Goal: Transaction & Acquisition: Purchase product/service

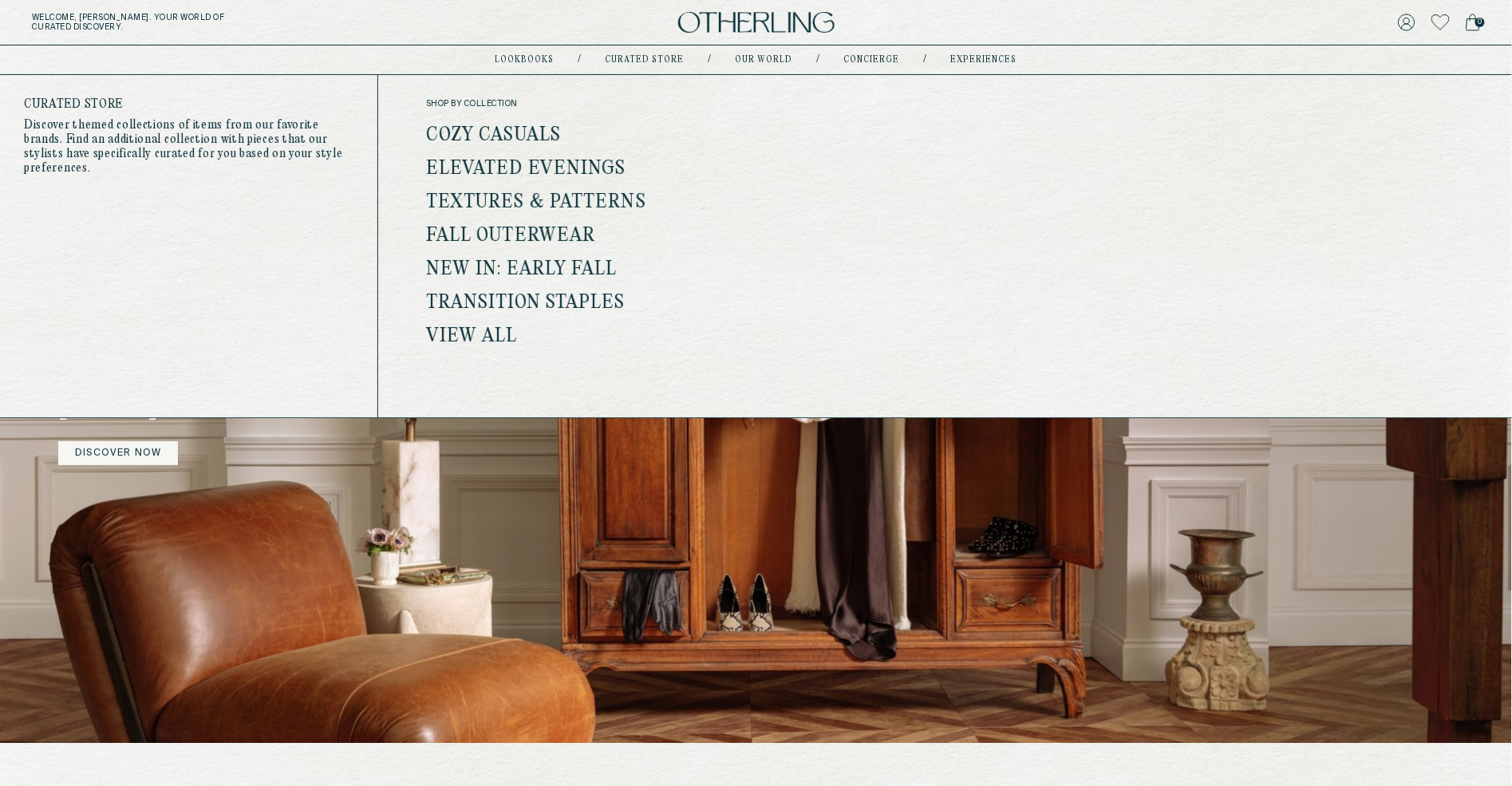
click at [594, 55] on link "Curated store" at bounding box center [646, 59] width 79 height 8
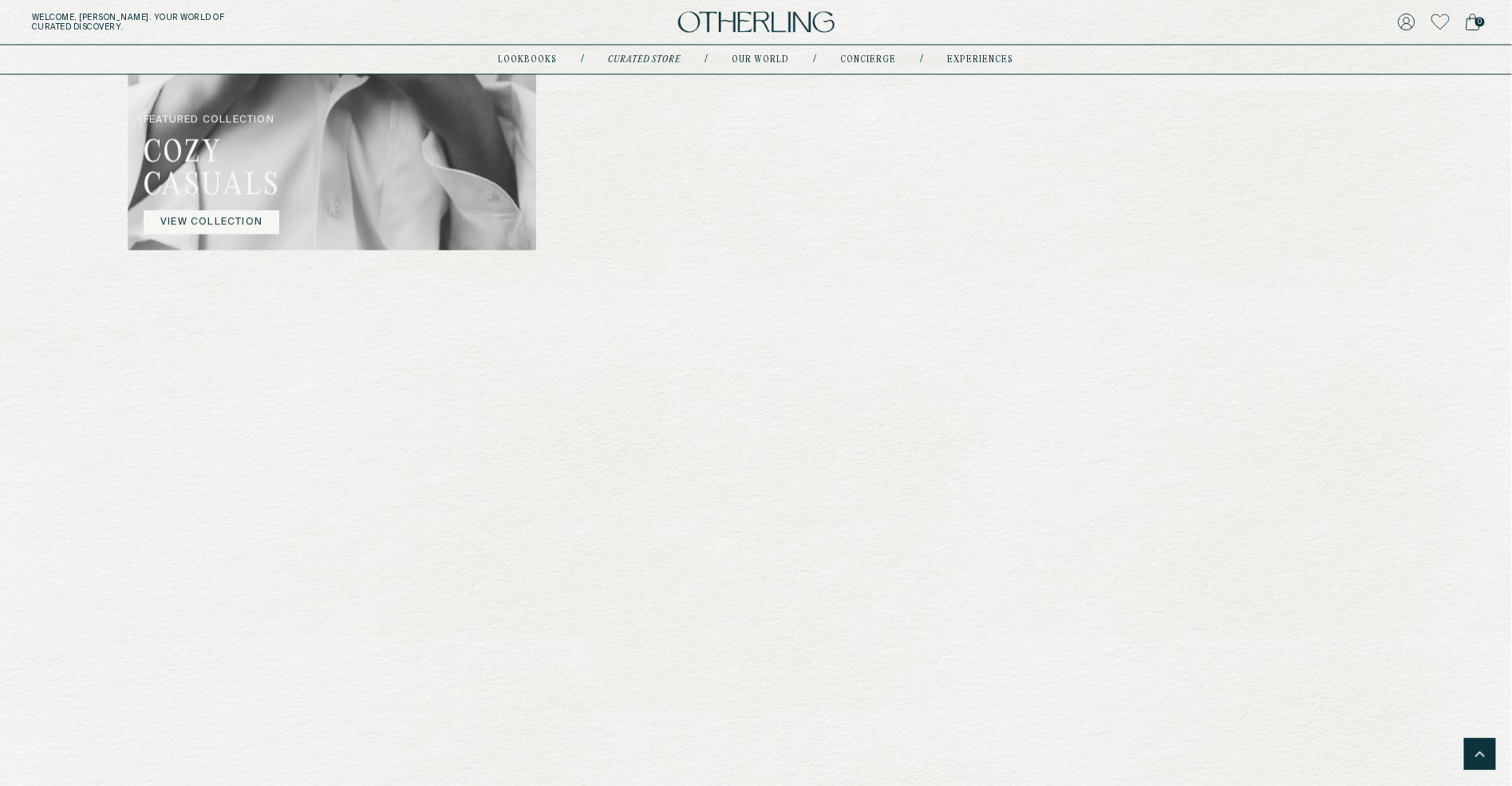
scroll to position [1279, 0]
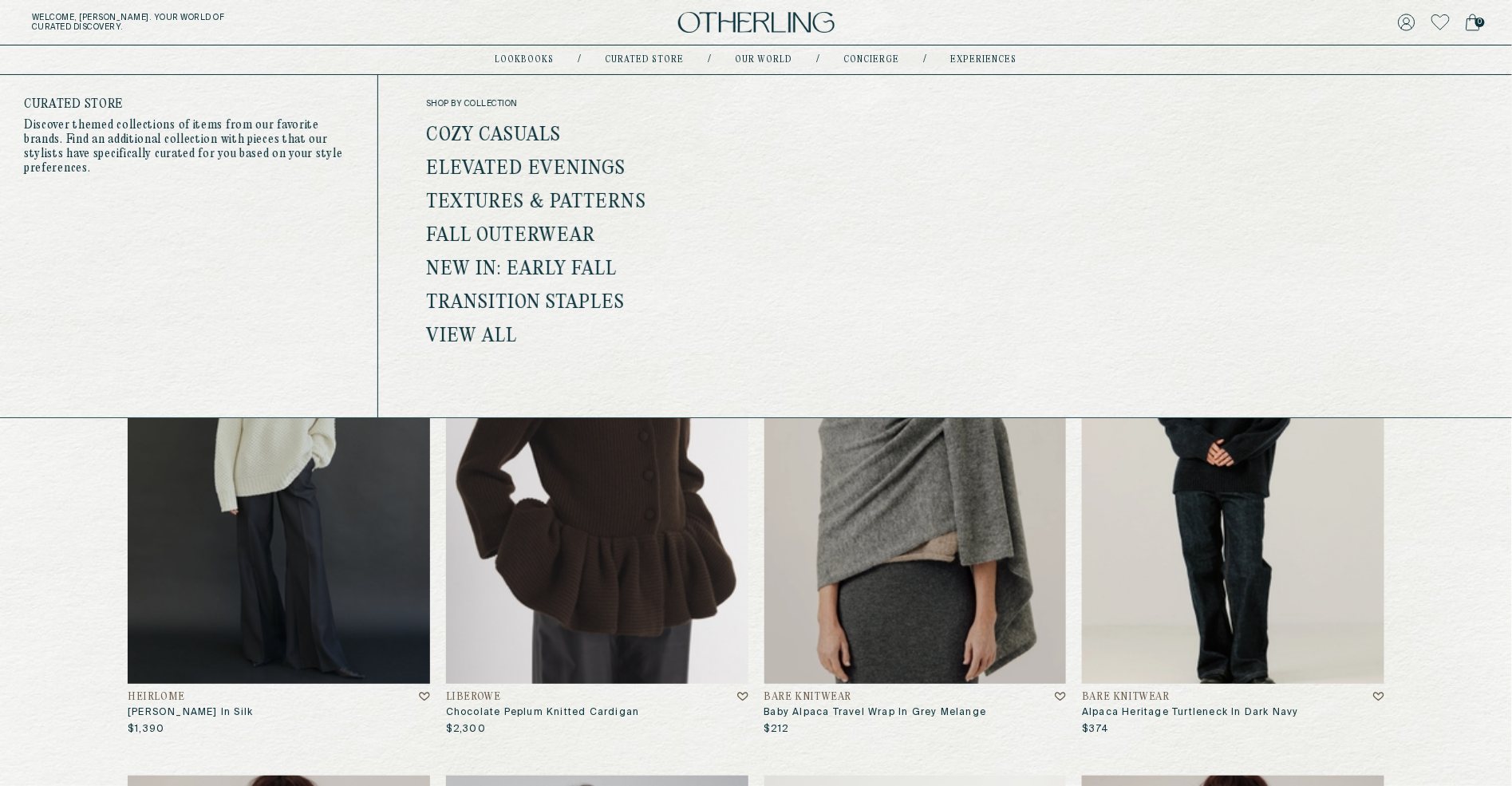
click at [594, 60] on link "Curated store" at bounding box center [646, 59] width 79 height 8
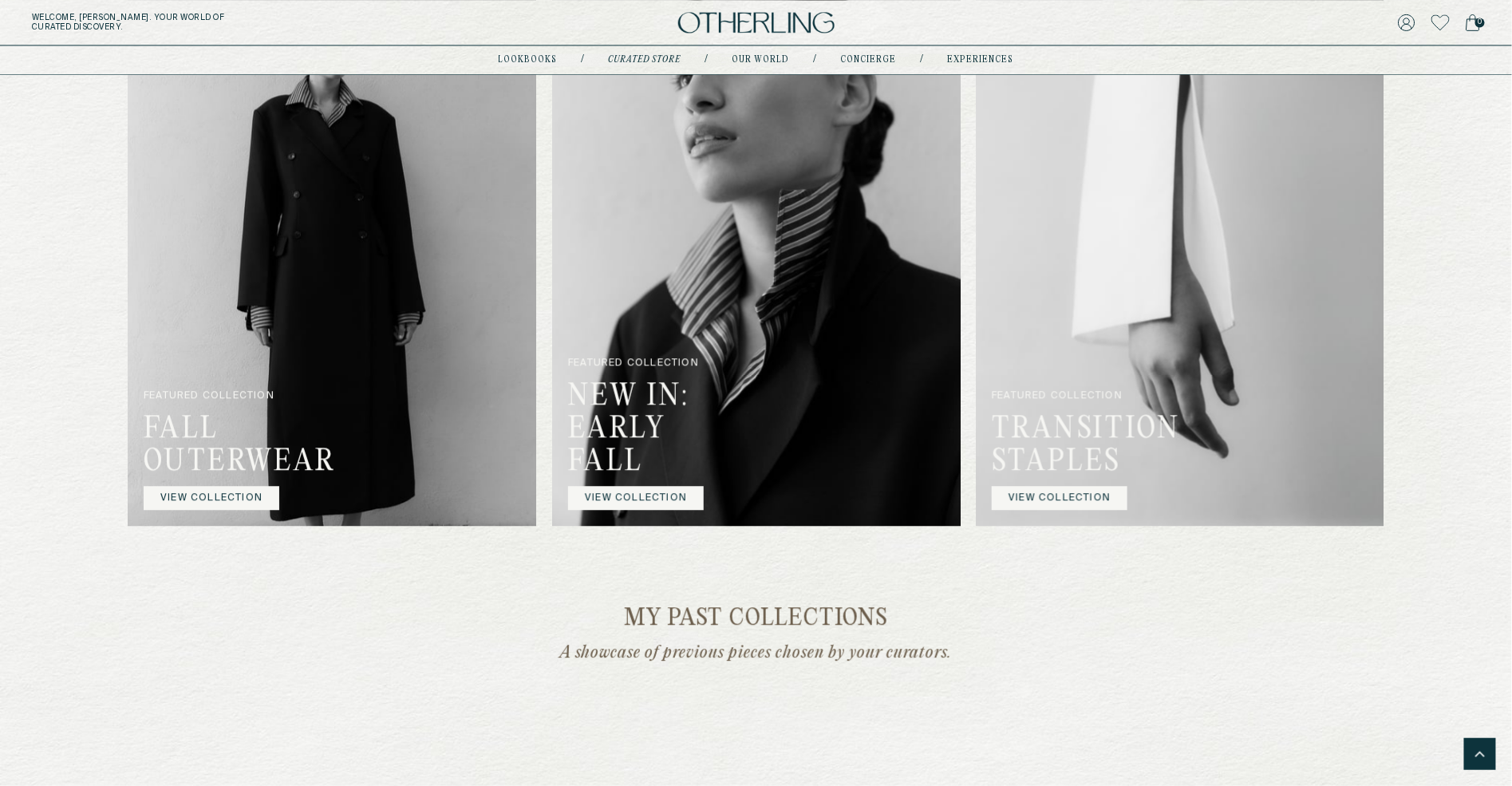
scroll to position [1557, 0]
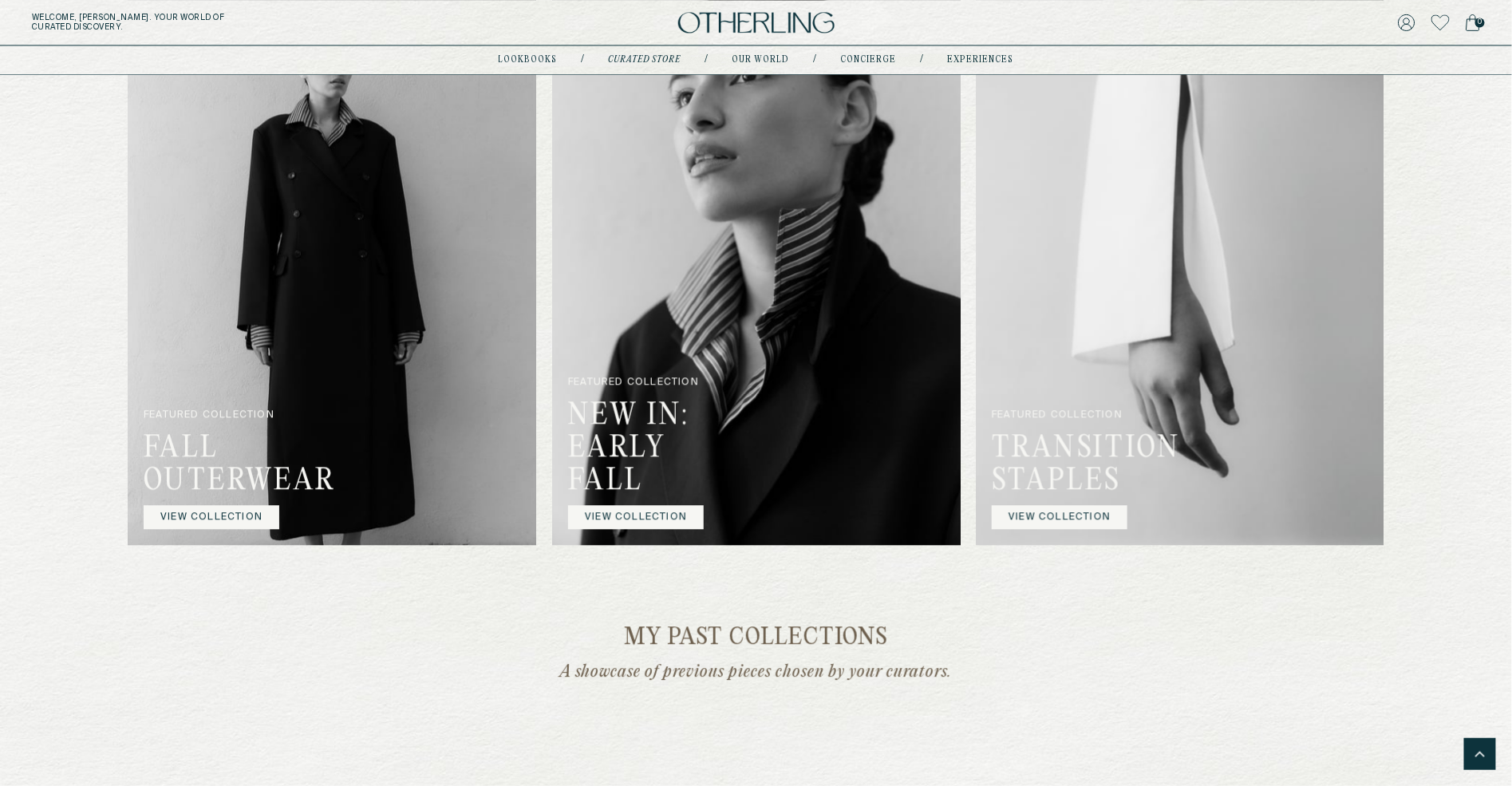
click at [239, 544] on img at bounding box center [332, 266] width 409 height 557
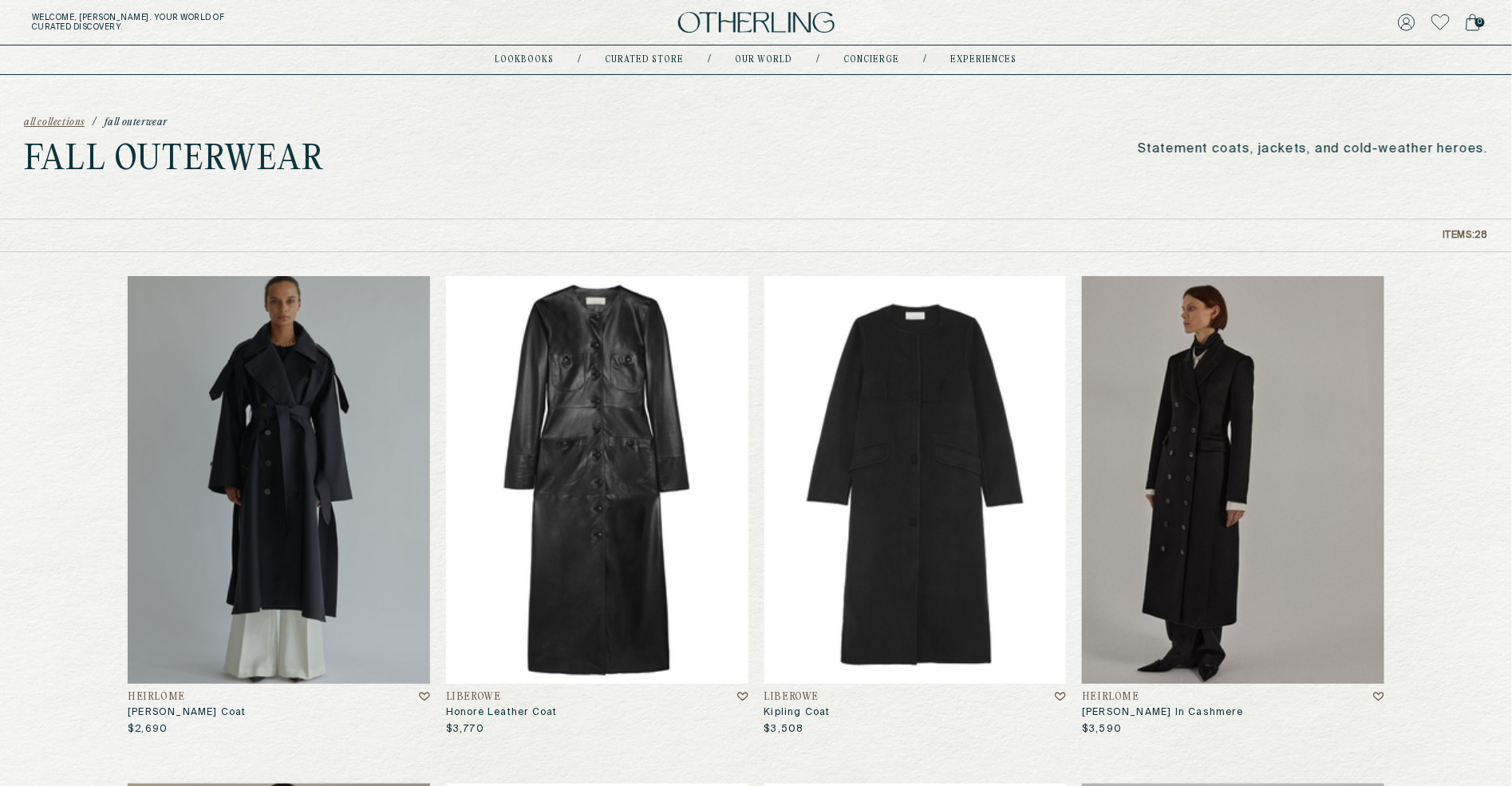
click at [468, 694] on h4 "LIBEROWE" at bounding box center [474, 697] width 55 height 11
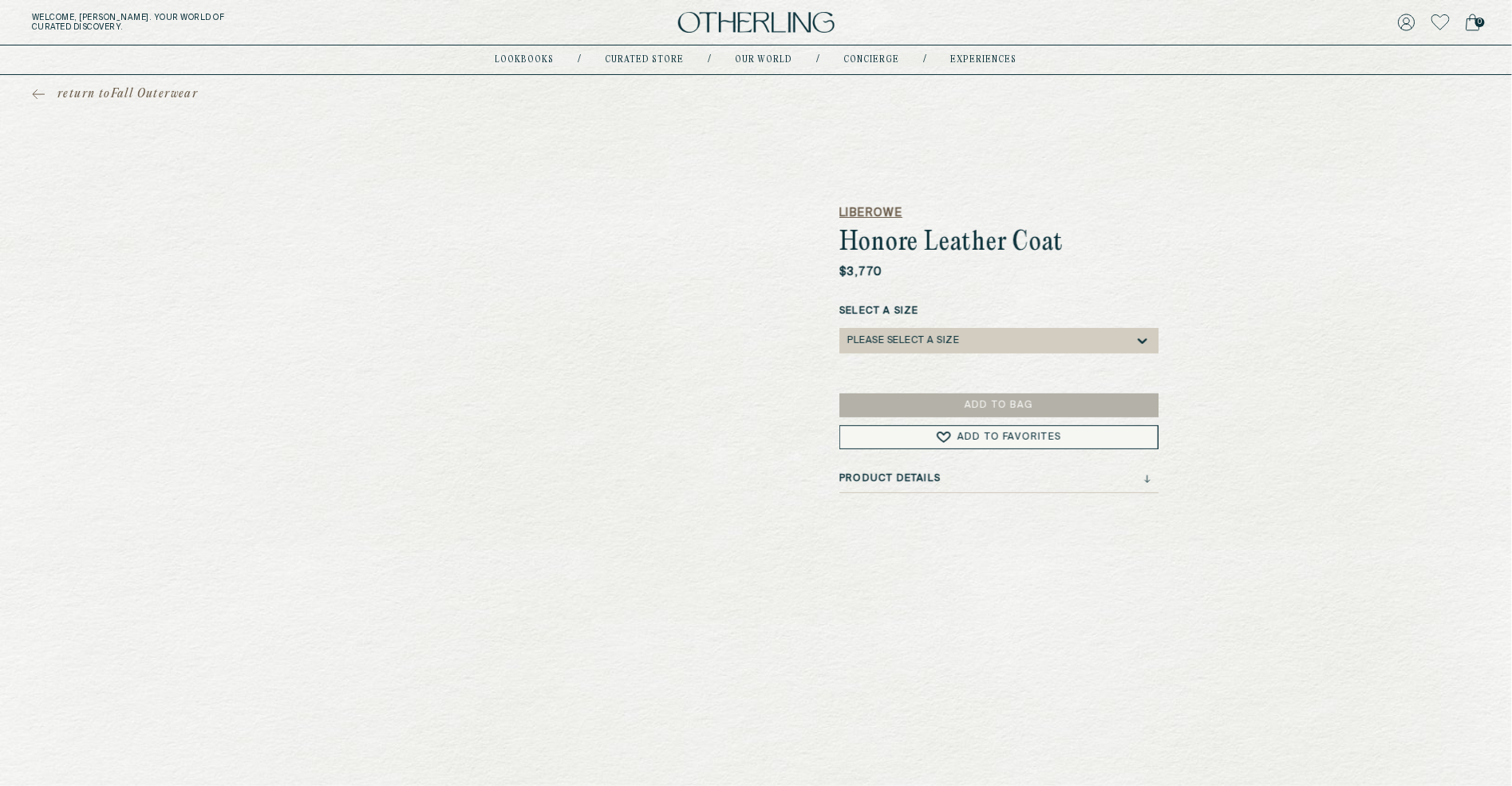
click at [594, 212] on h5 "LIBEROWE" at bounding box center [999, 213] width 319 height 16
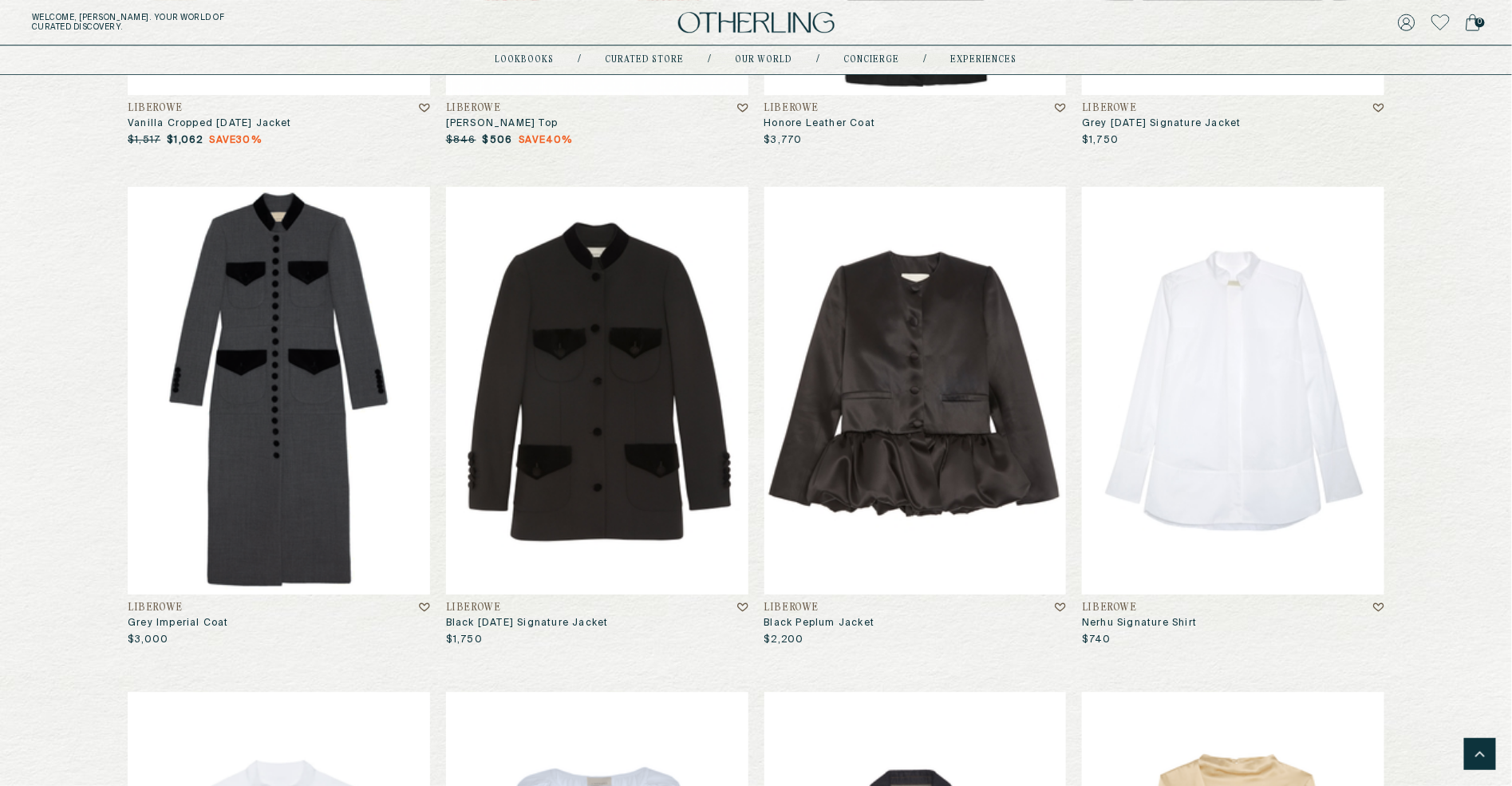
scroll to position [7623, 0]
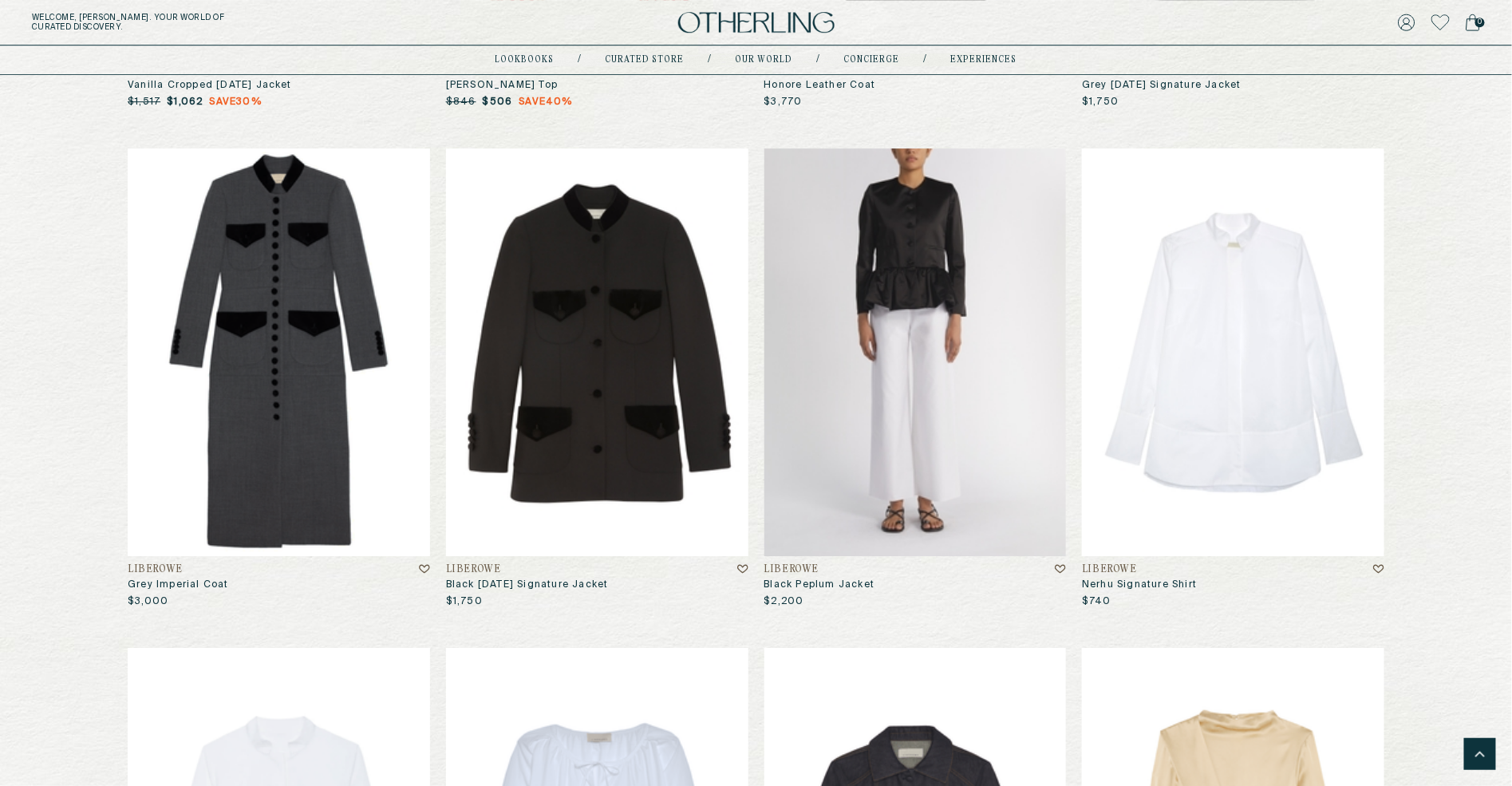
click at [594, 364] on img at bounding box center [915, 352] width 302 height 408
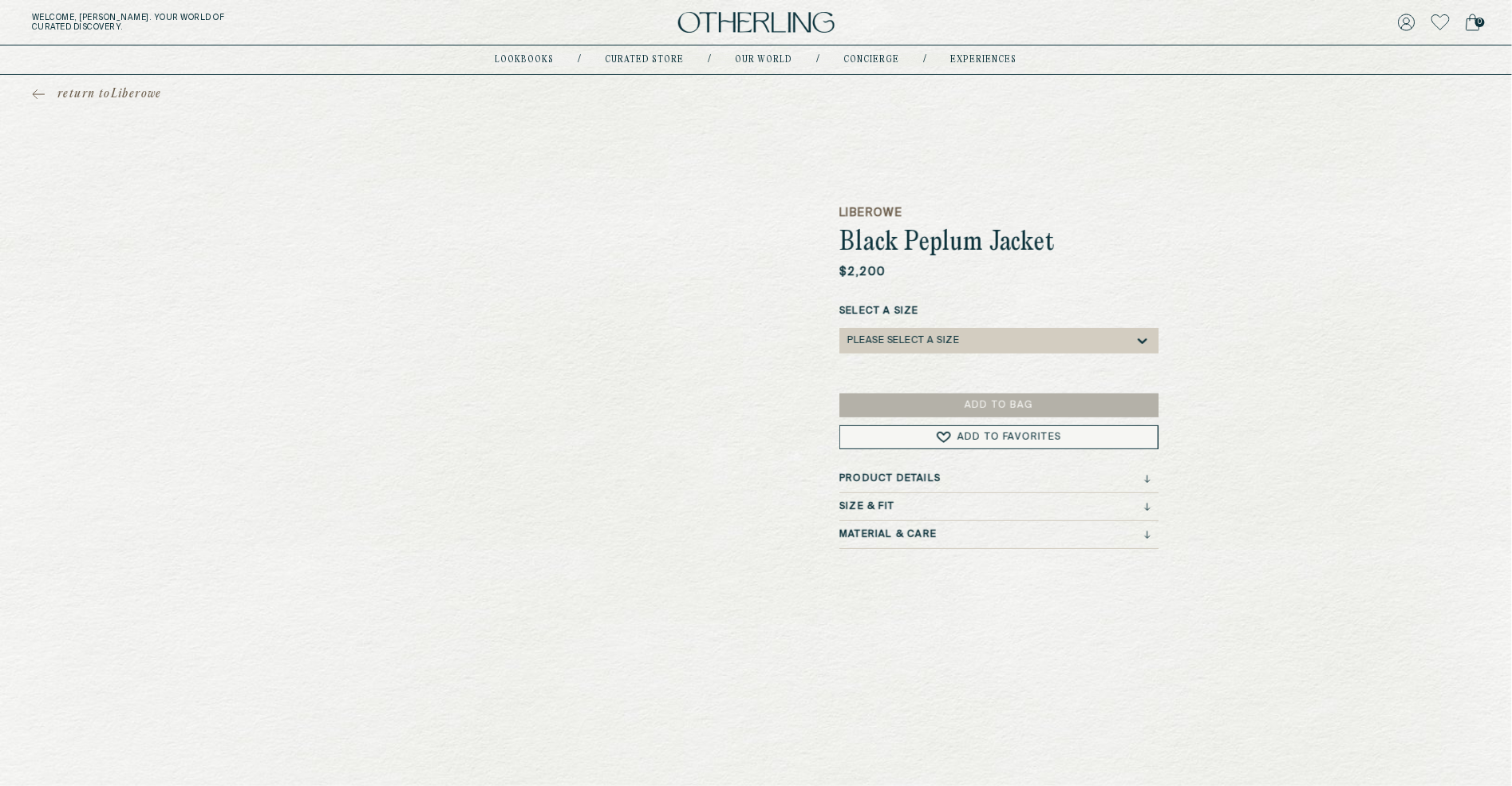
click at [594, 353] on div "Select a Size Please select a Size" at bounding box center [999, 337] width 319 height 65
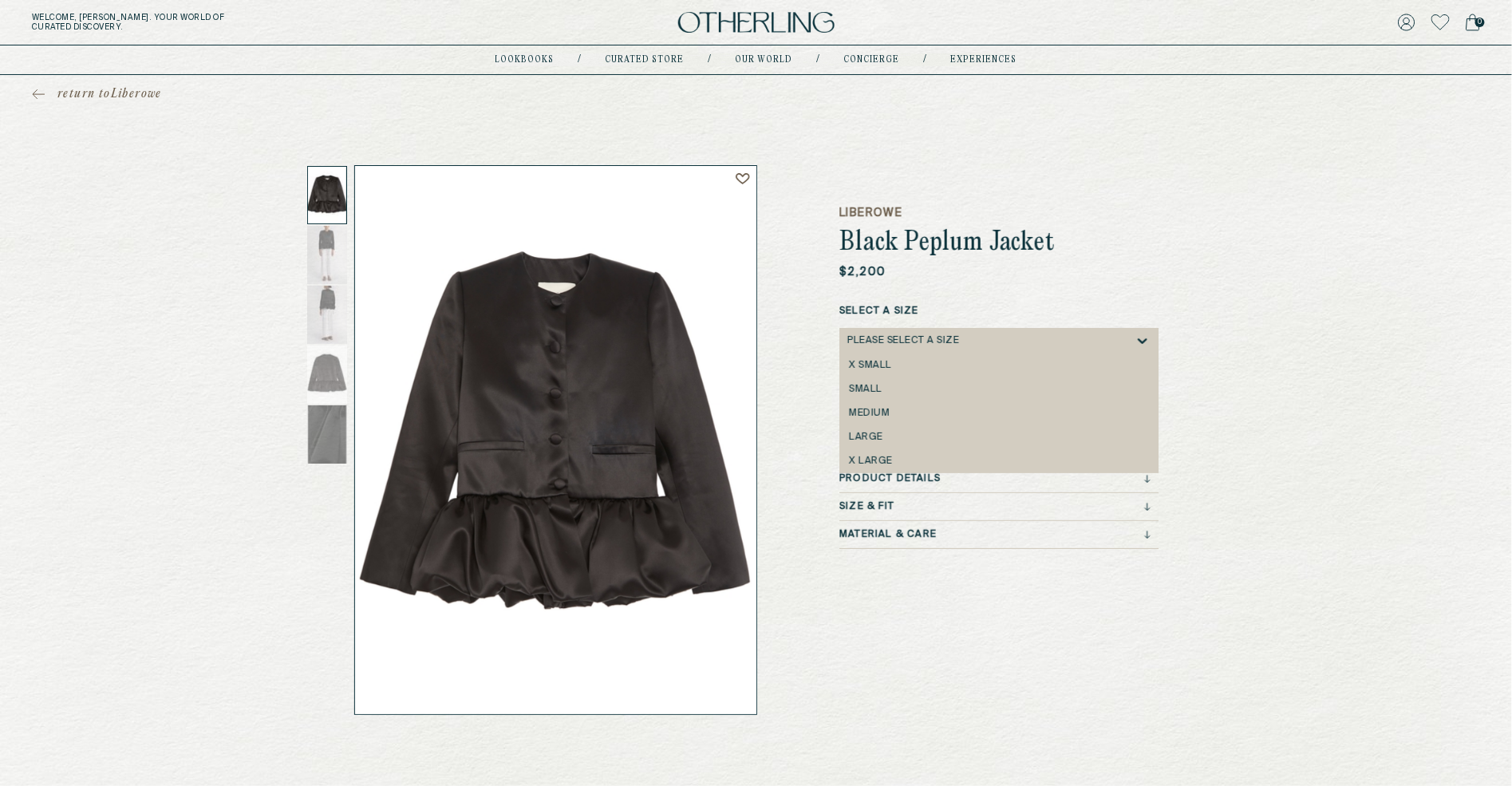
click at [594, 345] on div "Please select a Size" at bounding box center [991, 341] width 287 height 26
click at [594, 413] on div "medium" at bounding box center [999, 413] width 300 height 11
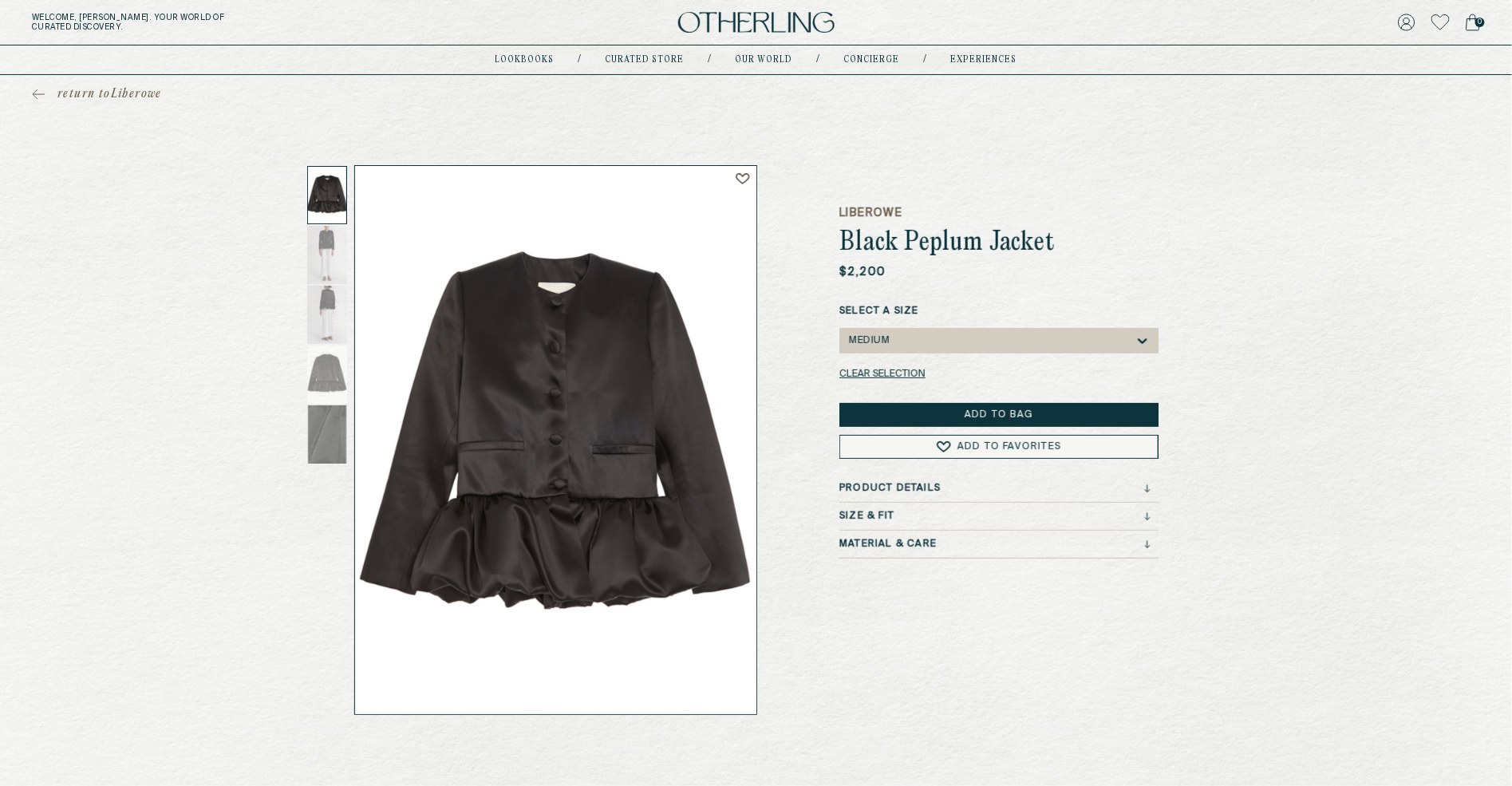
click at [594, 340] on div "medium" at bounding box center [991, 341] width 287 height 26
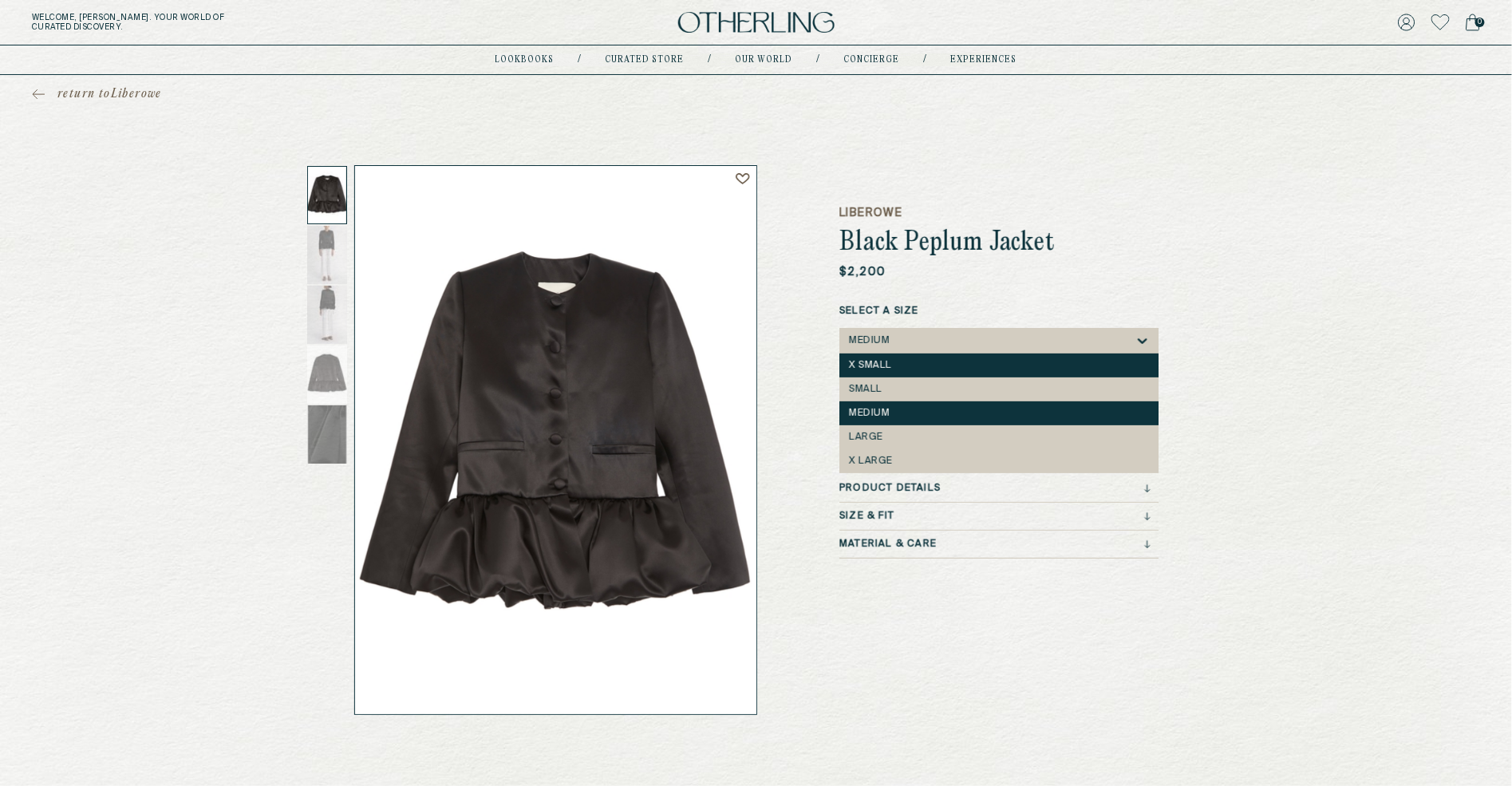
click at [594, 369] on div "x small" at bounding box center [999, 364] width 300 height 11
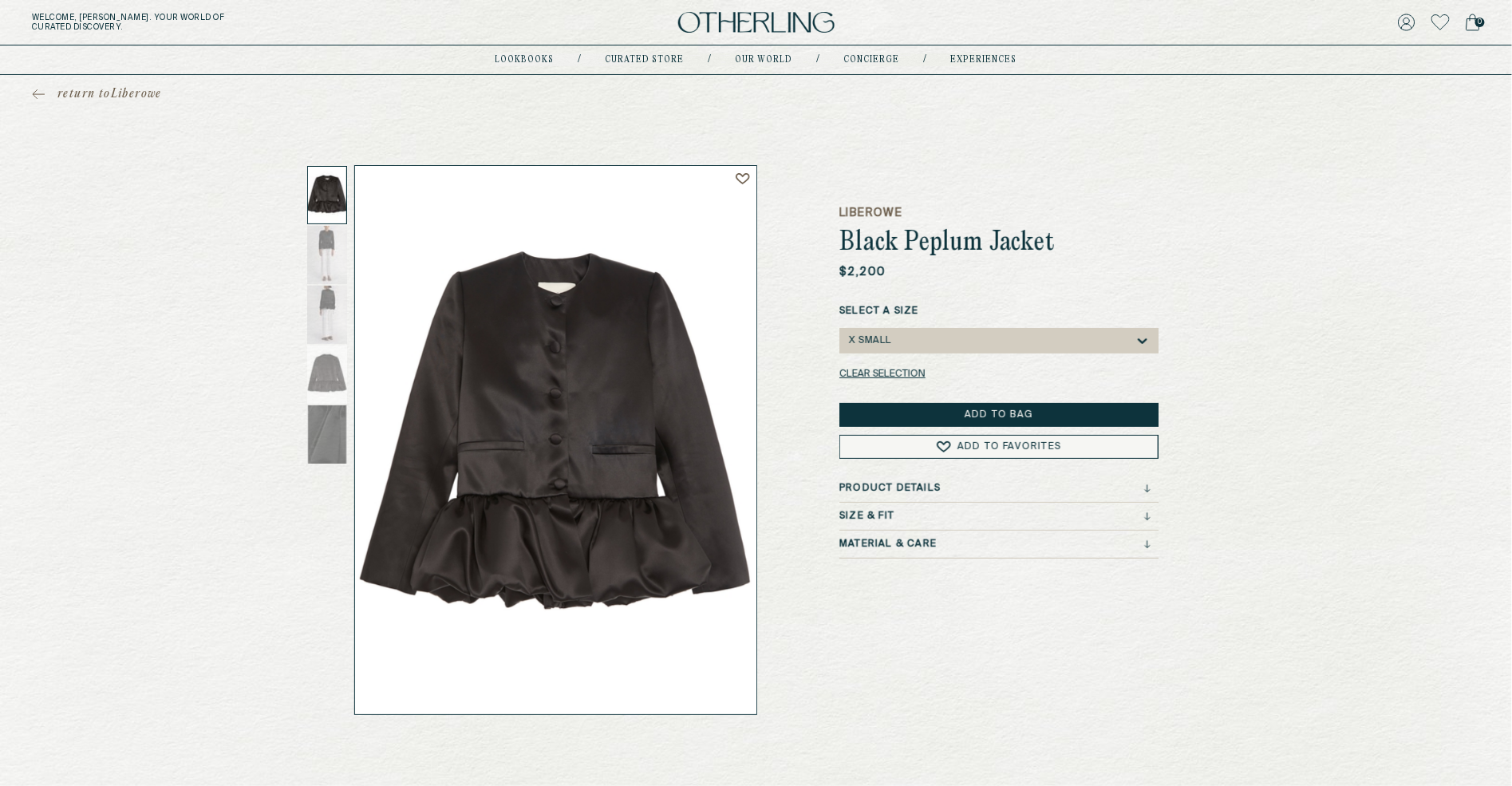
click at [594, 387] on div "LIBEROWE Black Peplum Jacket $2,200 Select a Size option x small, selected. x s…" at bounding box center [999, 440] width 319 height 549
click at [594, 350] on div "x small" at bounding box center [991, 341] width 287 height 26
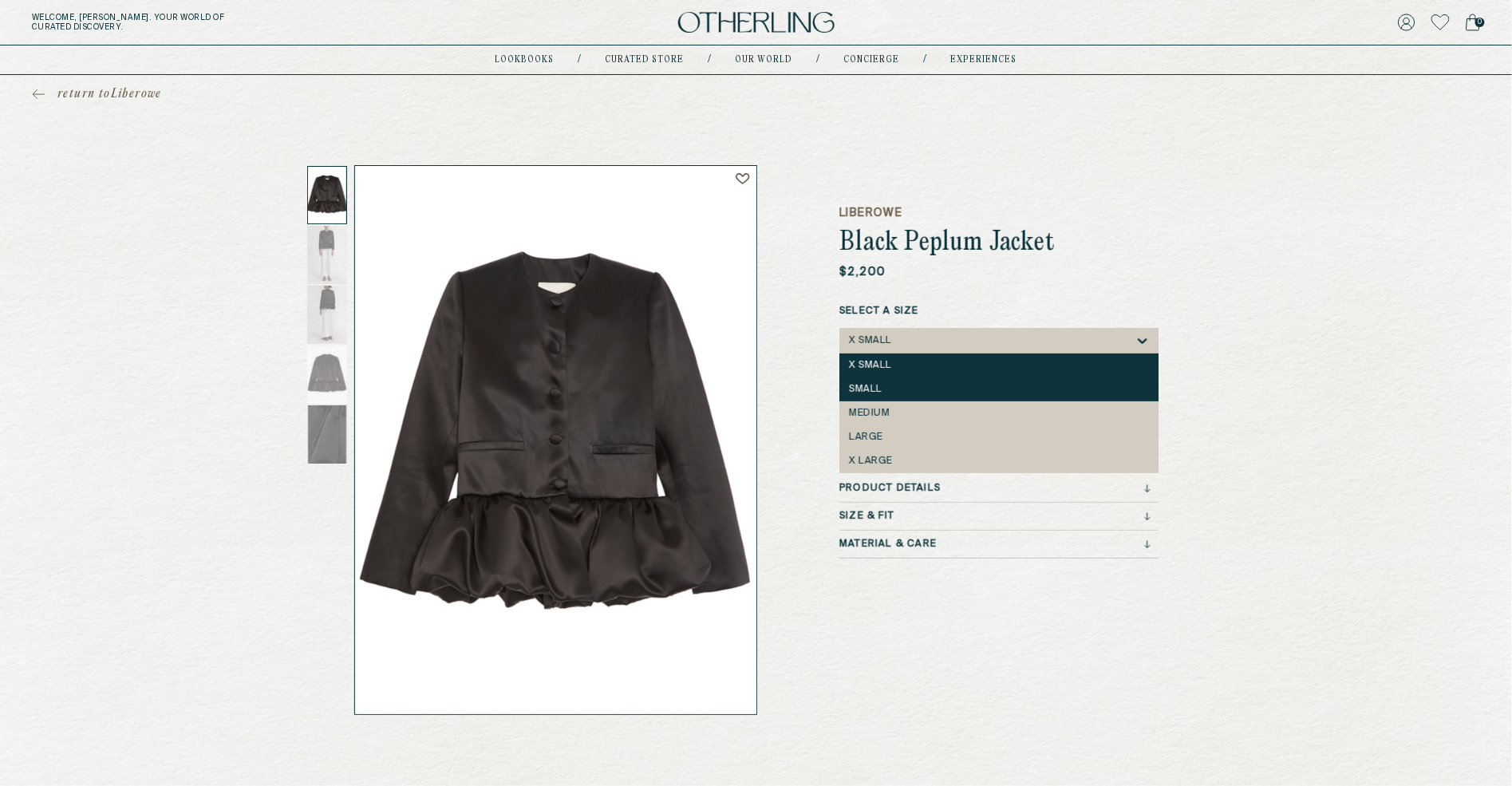
click at [594, 397] on div "small" at bounding box center [999, 389] width 319 height 24
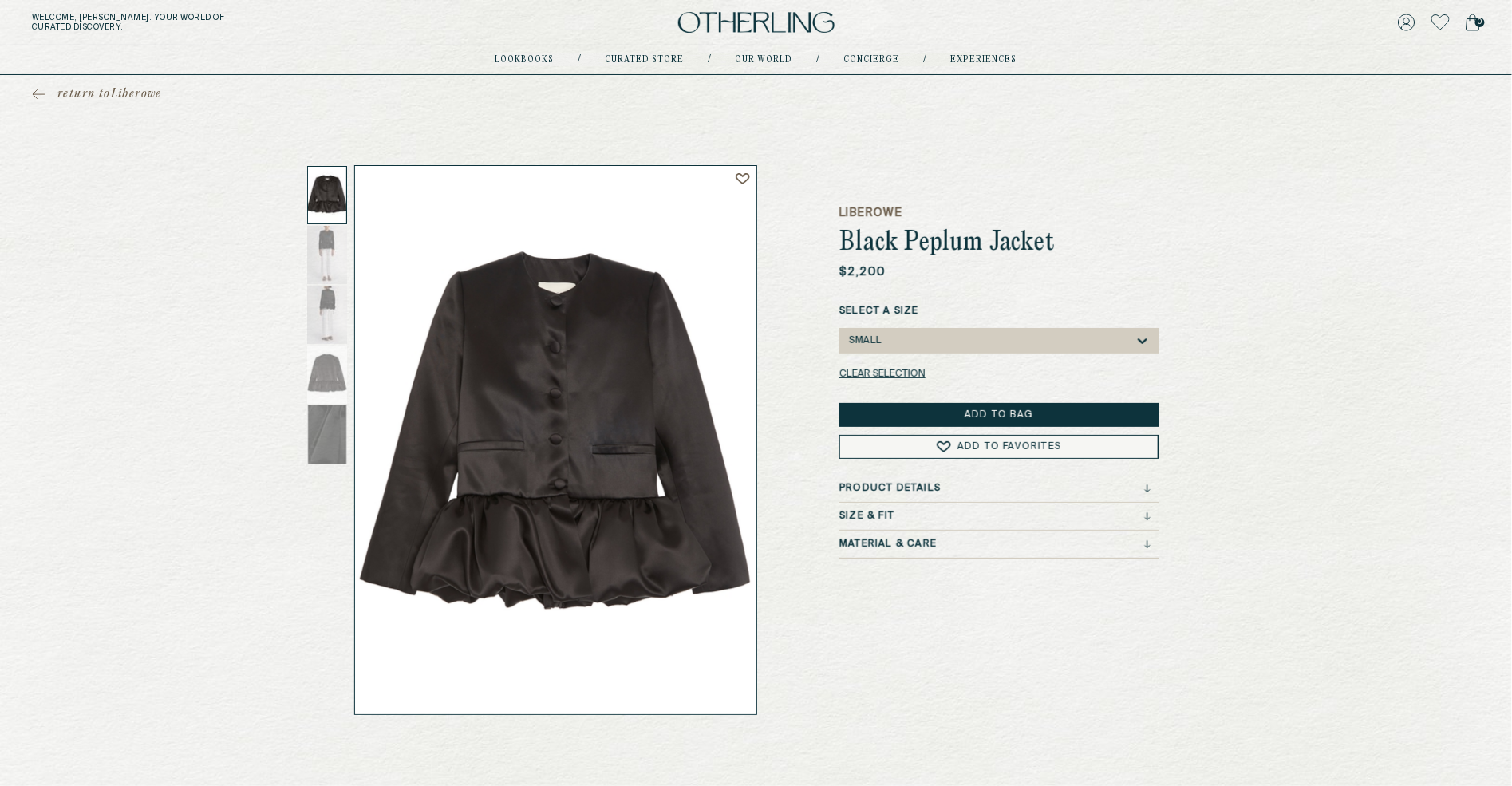
click at [594, 393] on div "return to Liberowe LIBEROWE Black Peplum Jacket $2,200 Select a Size small Clea…" at bounding box center [756, 395] width 1512 height 639
click at [594, 347] on div "small" at bounding box center [991, 341] width 287 height 26
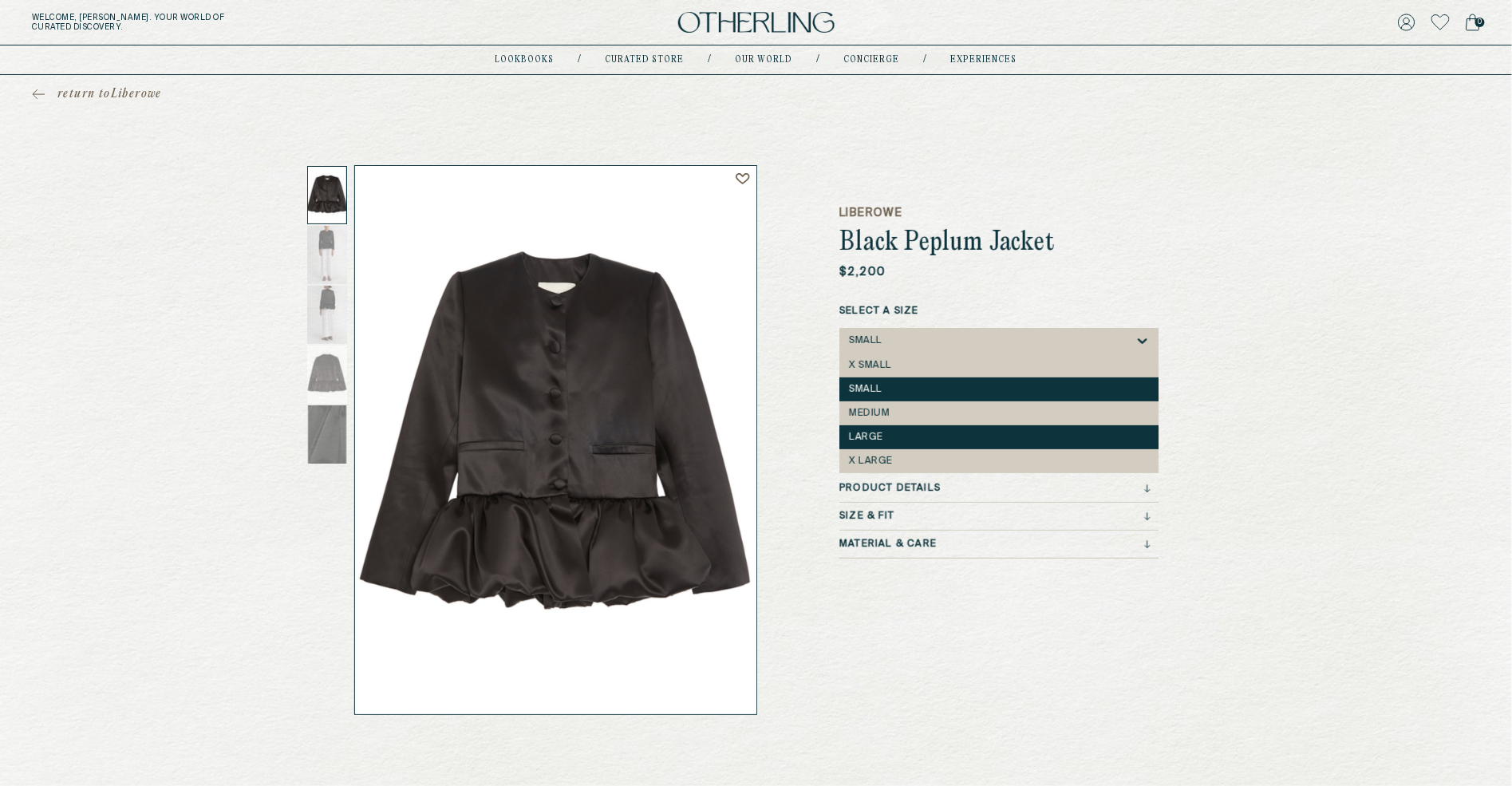
click at [594, 441] on div "large" at bounding box center [999, 437] width 300 height 11
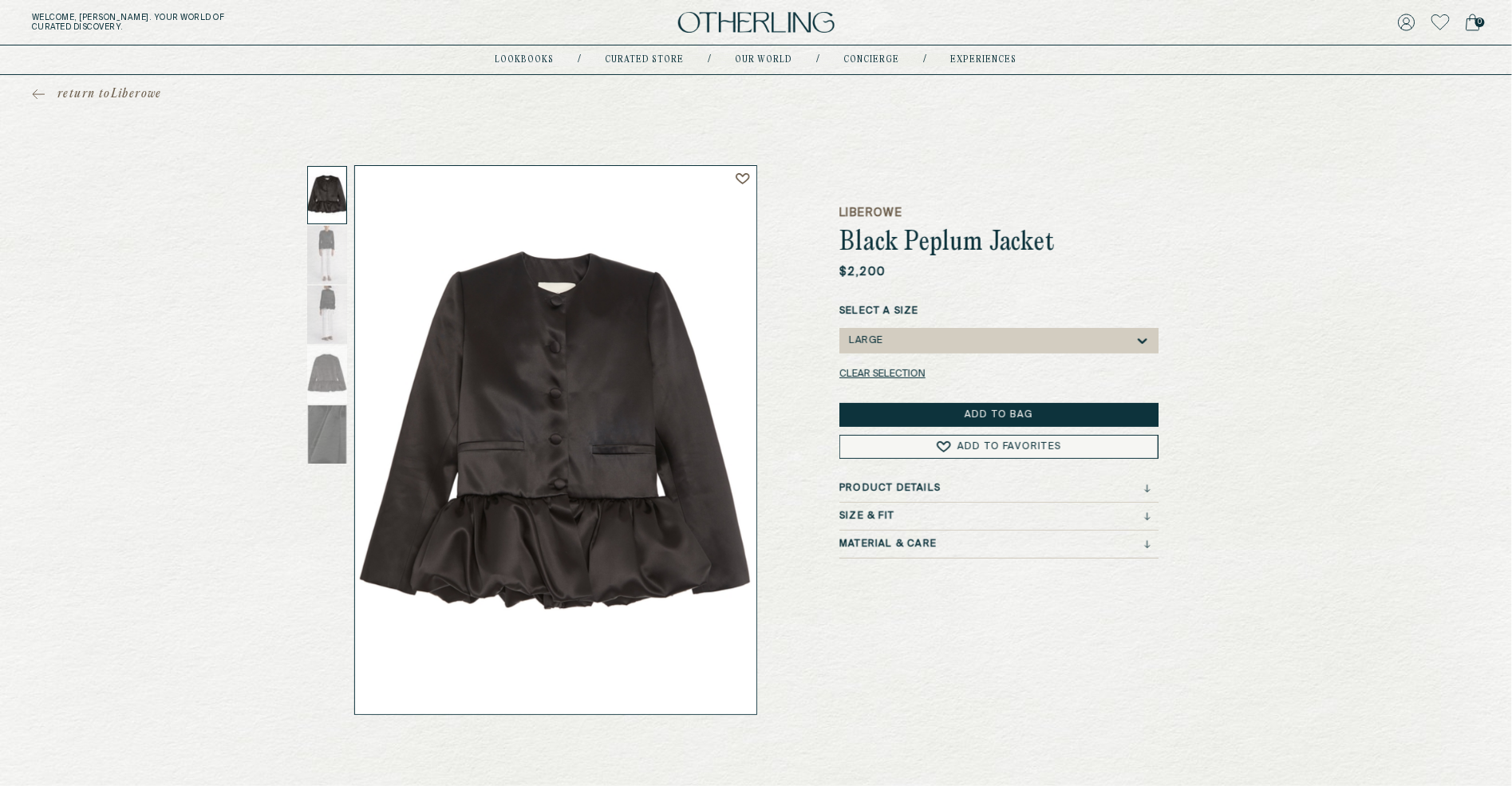
click at [594, 340] on div "large" at bounding box center [991, 341] width 287 height 26
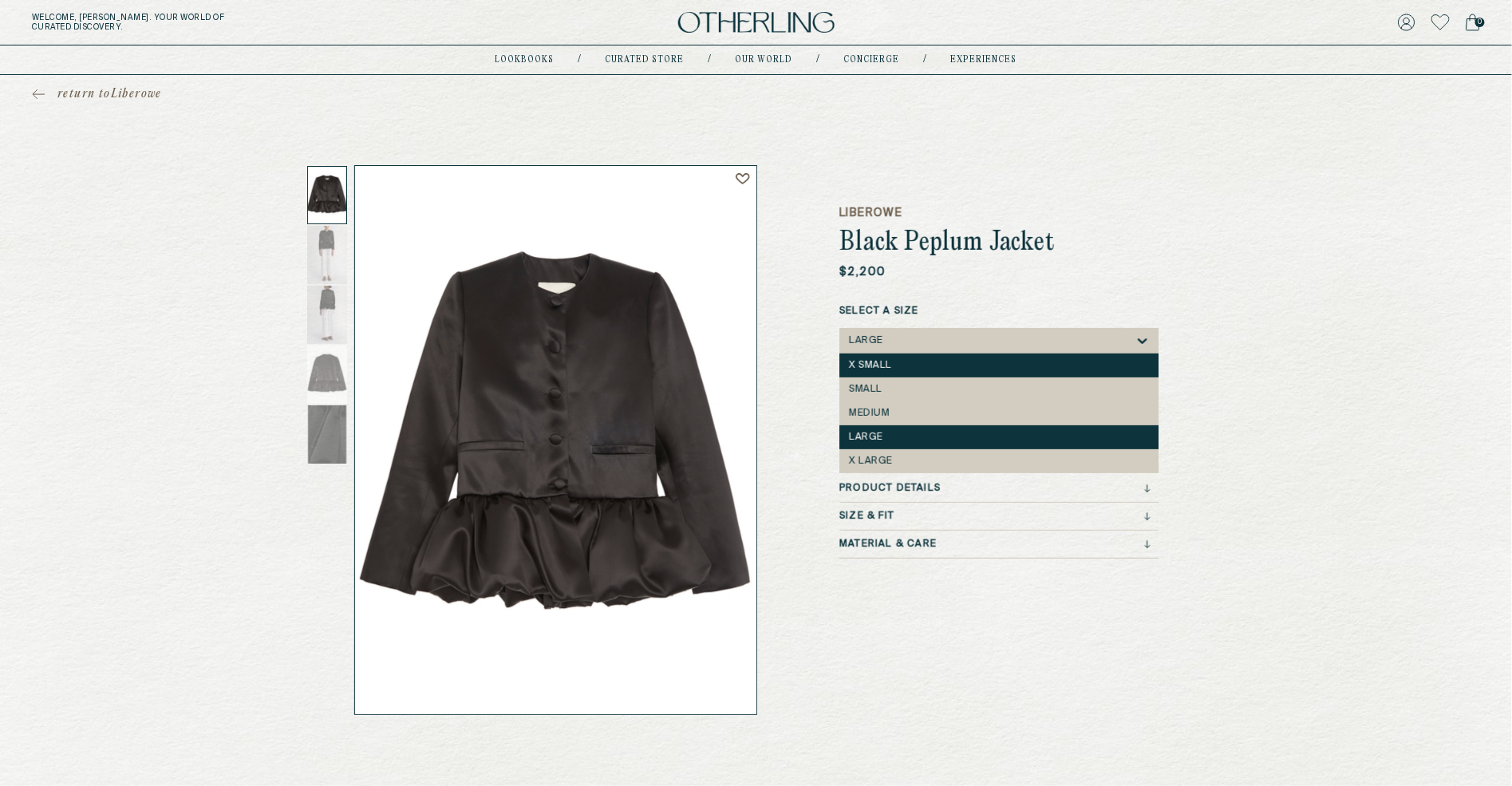
click at [594, 370] on div "x small" at bounding box center [999, 364] width 300 height 11
click at [594, 344] on div "x small" at bounding box center [991, 341] width 287 height 26
click at [594, 426] on div "large" at bounding box center [999, 438] width 319 height 24
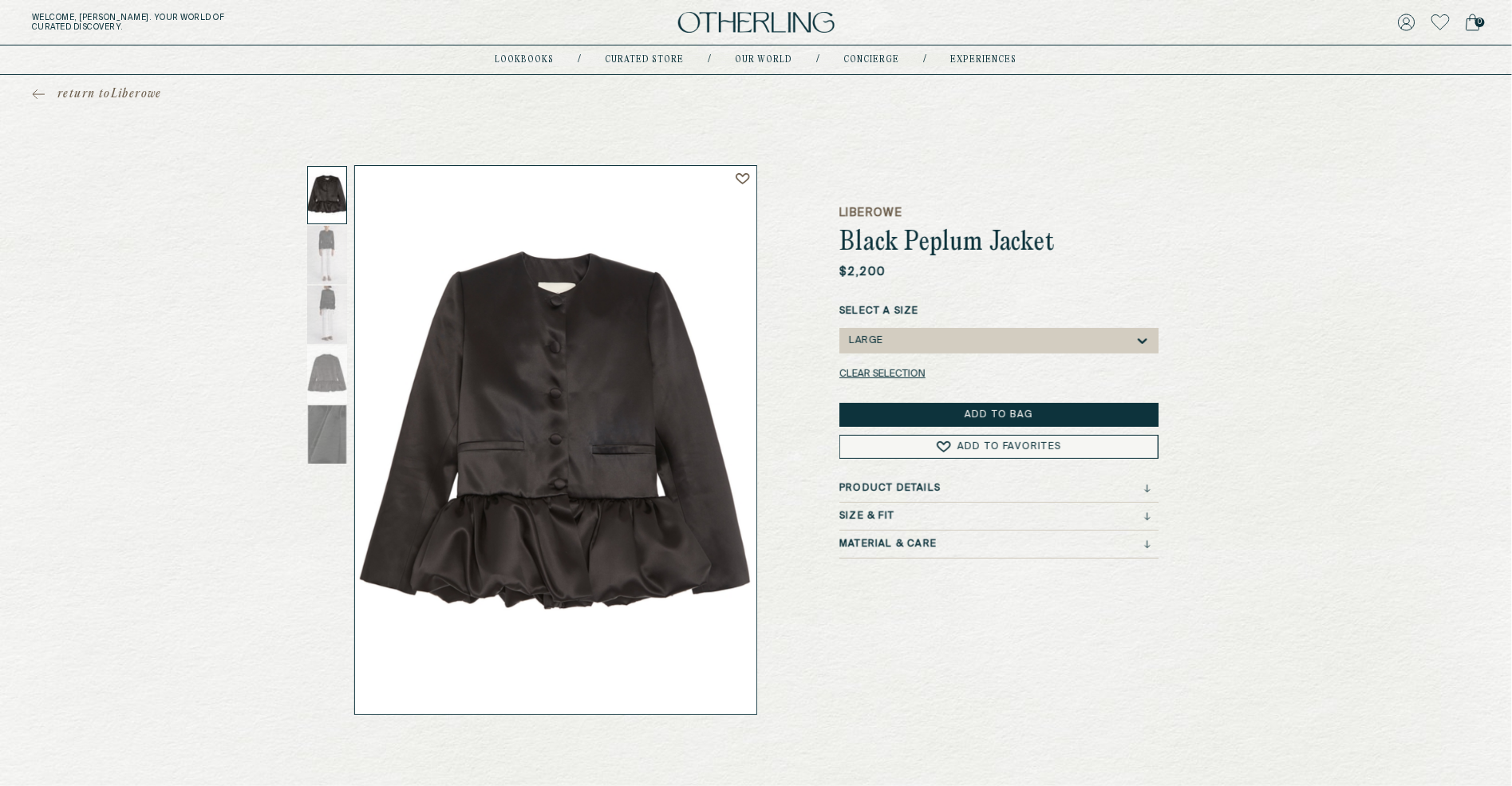
click at [594, 353] on div "return to Liberowe LIBEROWE Black Peplum Jacket $2,200 Select a Size option lar…" at bounding box center [756, 395] width 1512 height 639
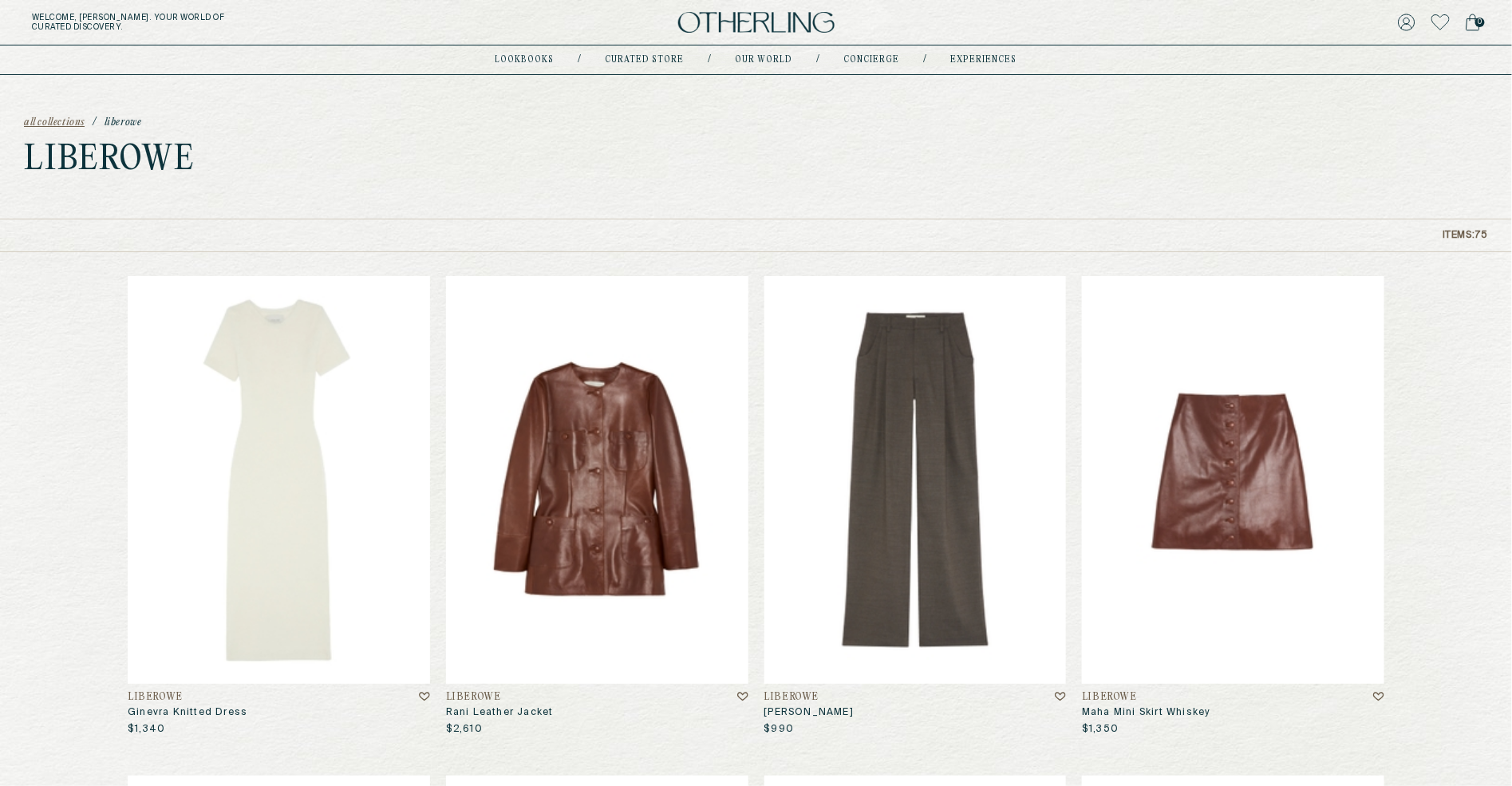
click at [39, 117] on span "all collections" at bounding box center [53, 122] width 60 height 11
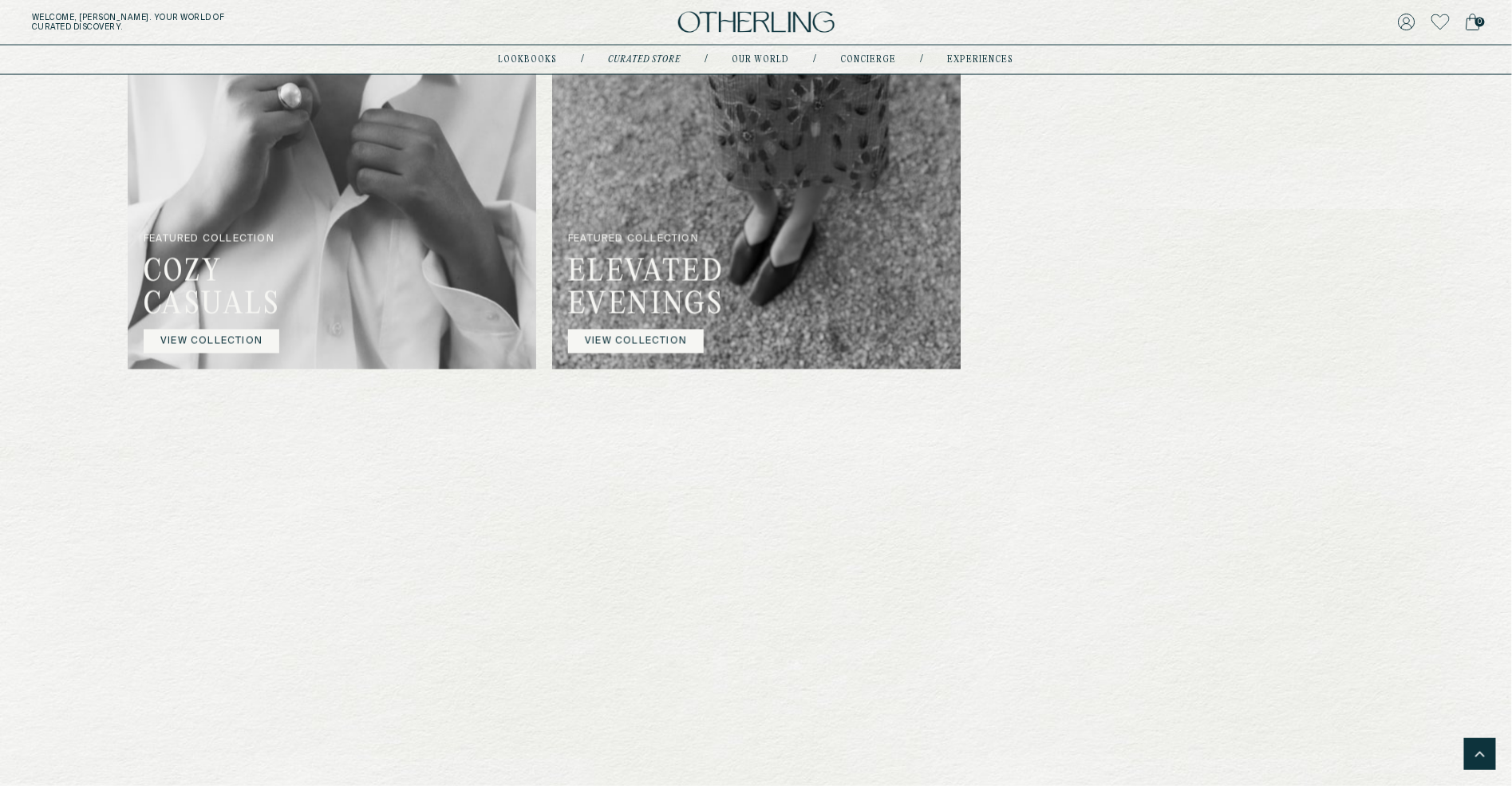
scroll to position [1124, 0]
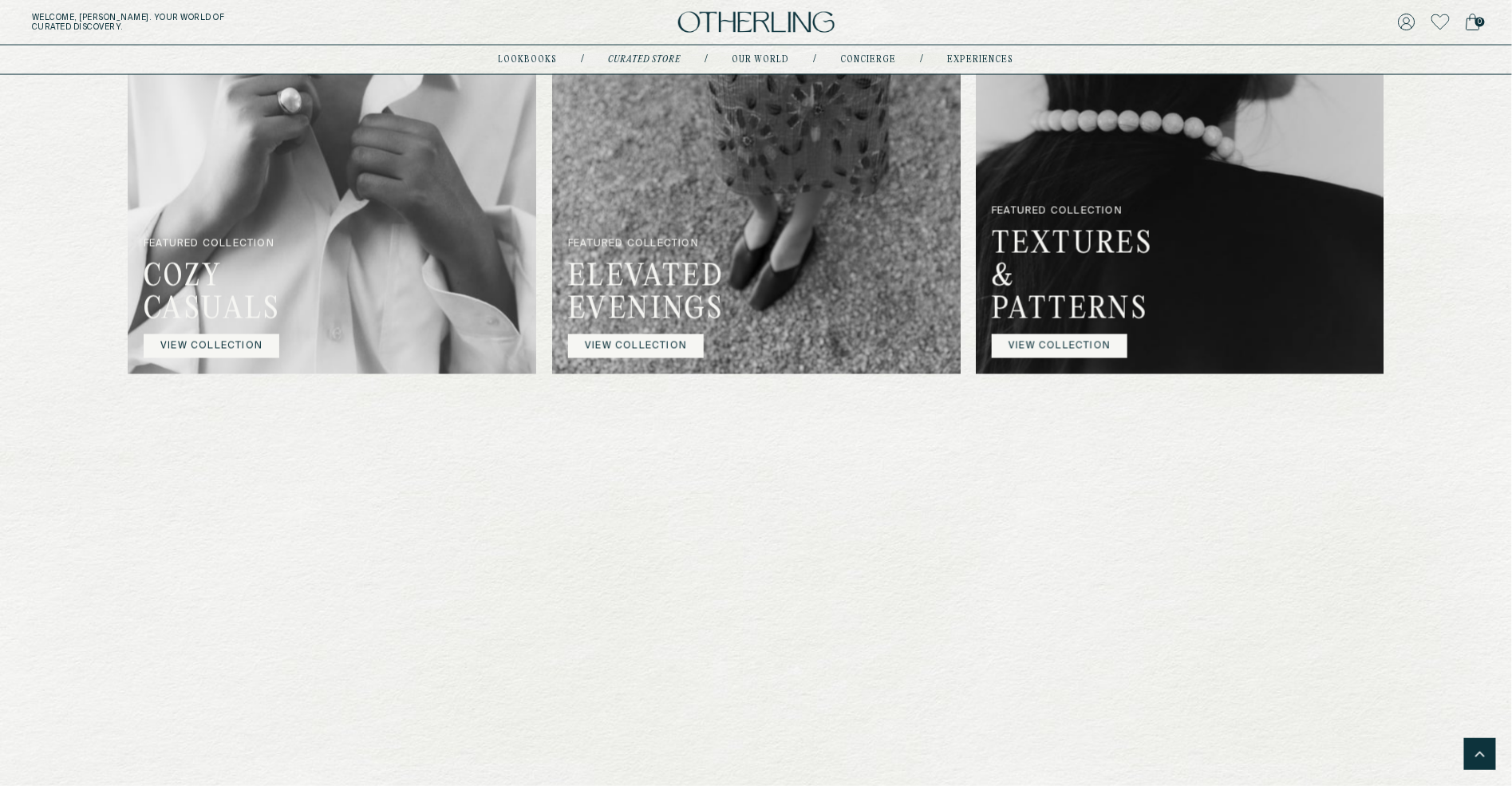
click at [229, 372] on img at bounding box center [332, 95] width 409 height 557
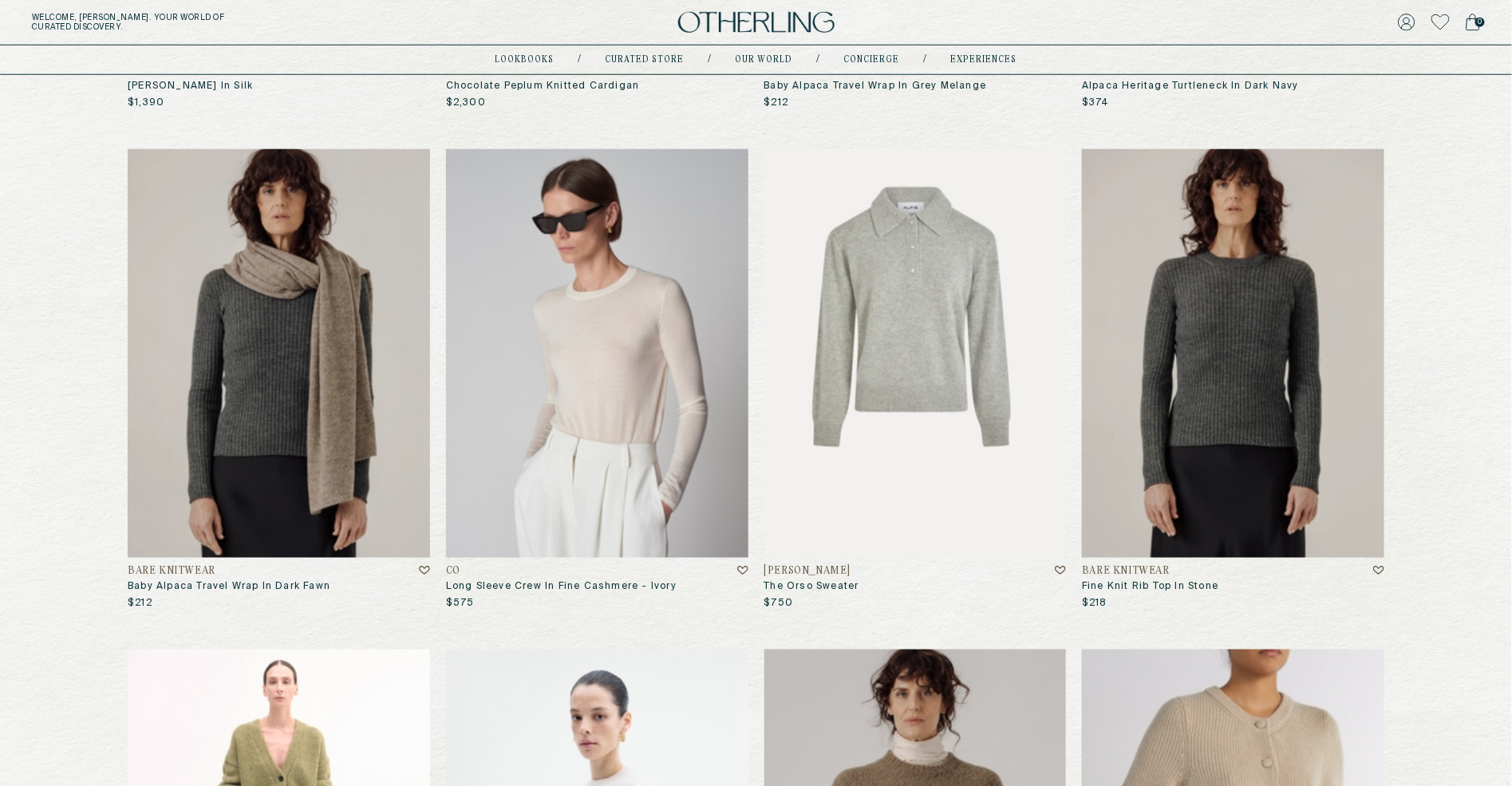
scroll to position [647, 0]
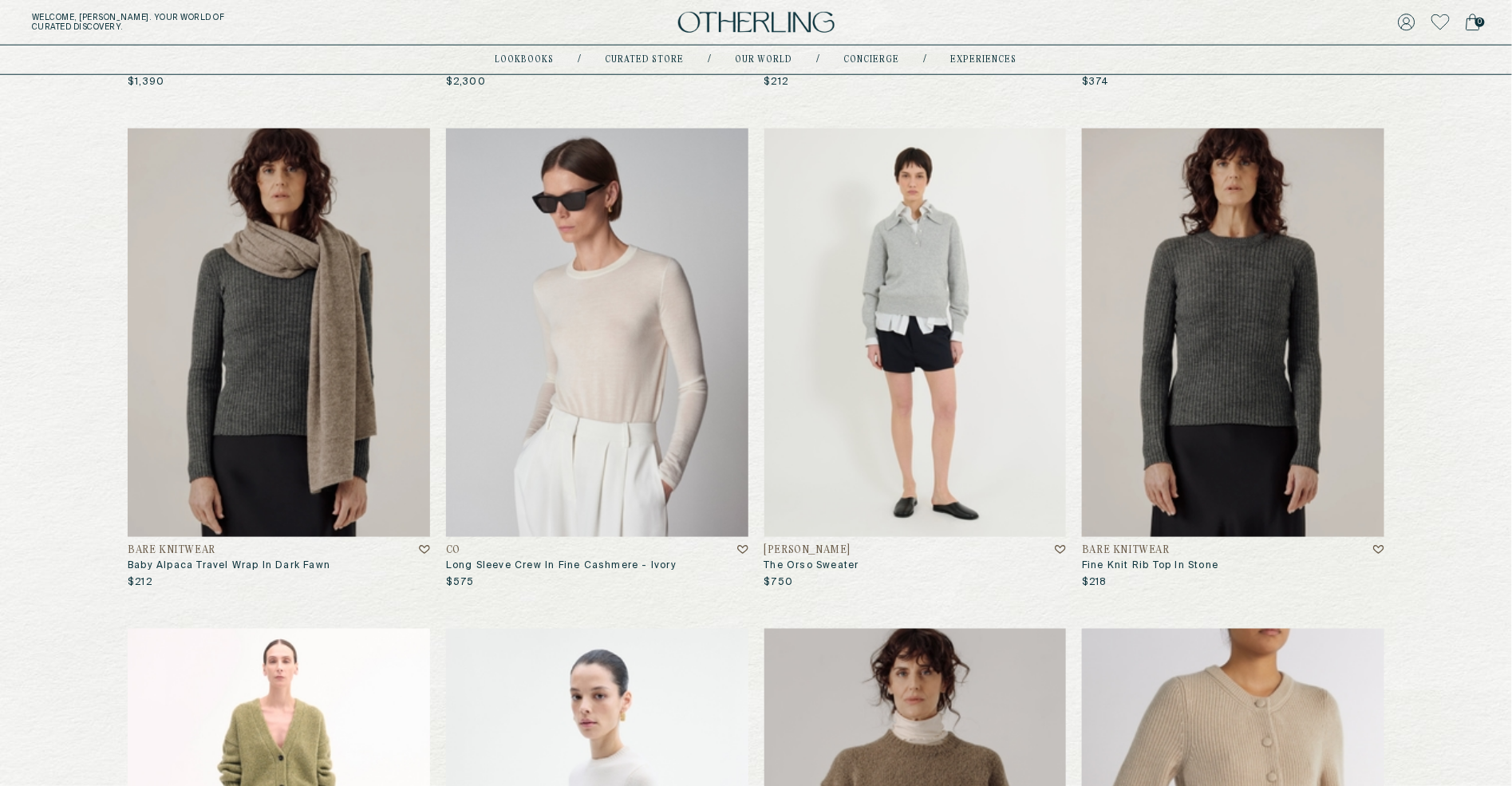
click at [449, 544] on h4 "CO" at bounding box center [454, 549] width 15 height 11
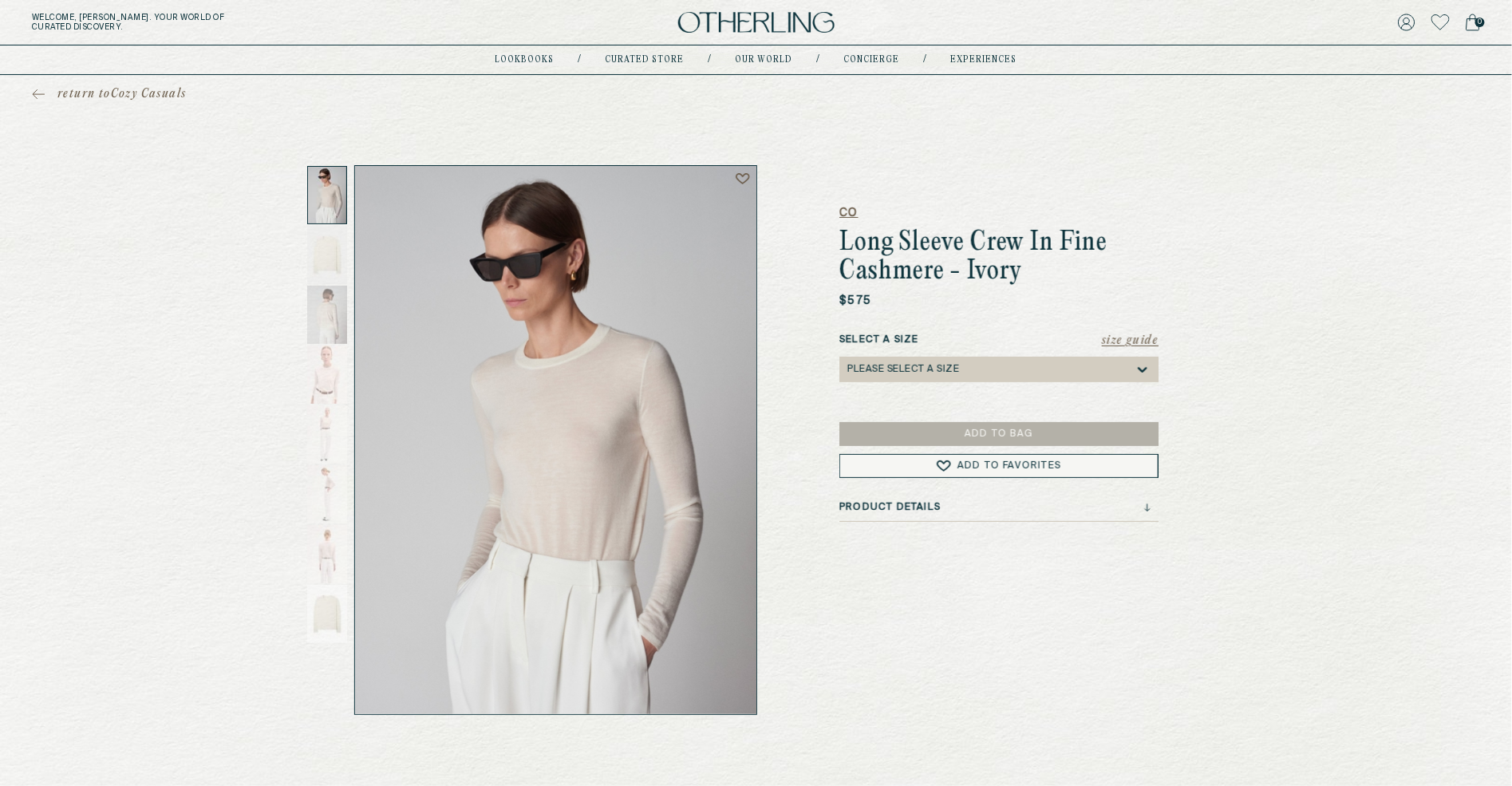
click at [594, 212] on h5 "CO" at bounding box center [999, 213] width 319 height 16
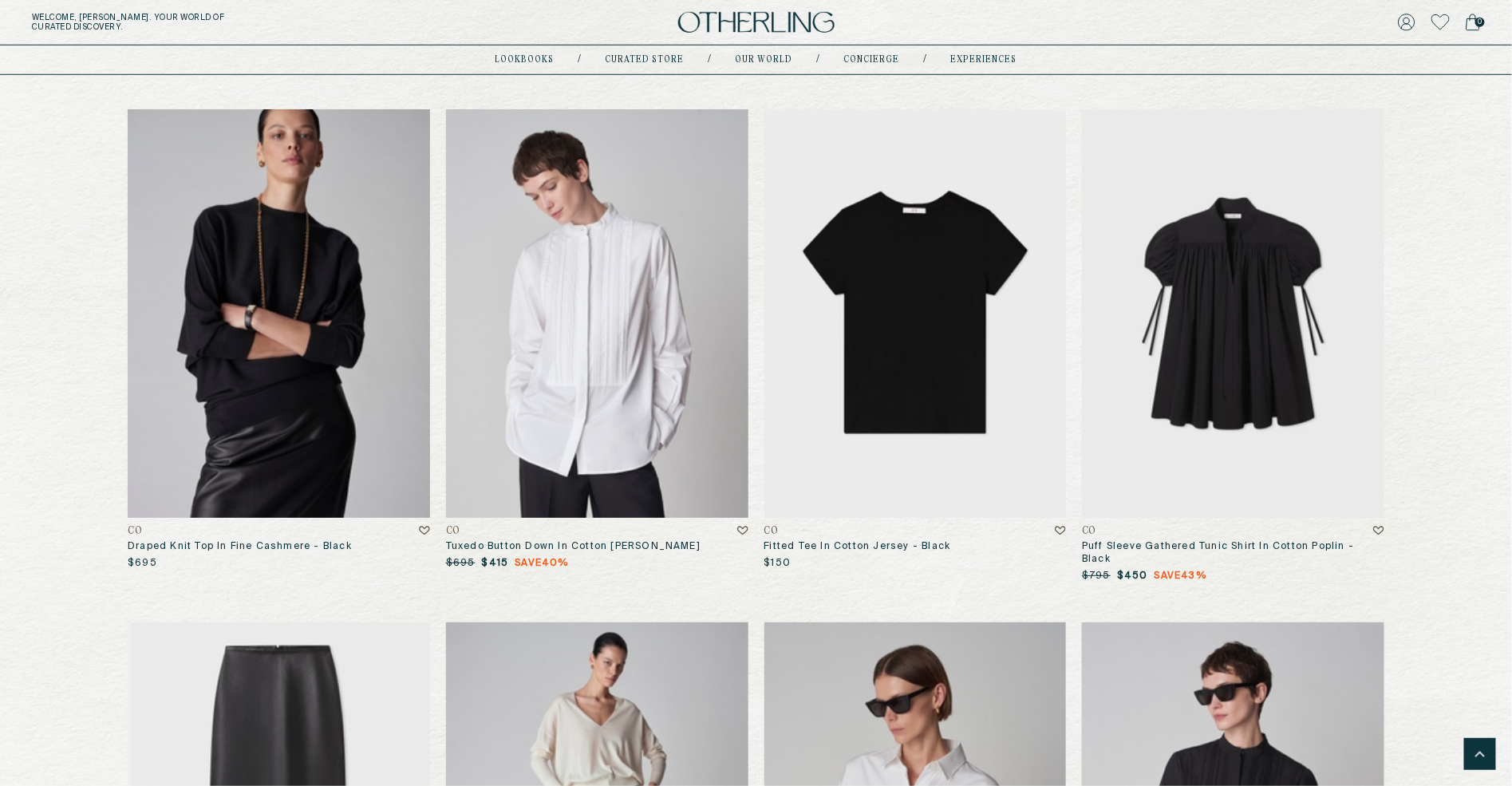
scroll to position [8644, 0]
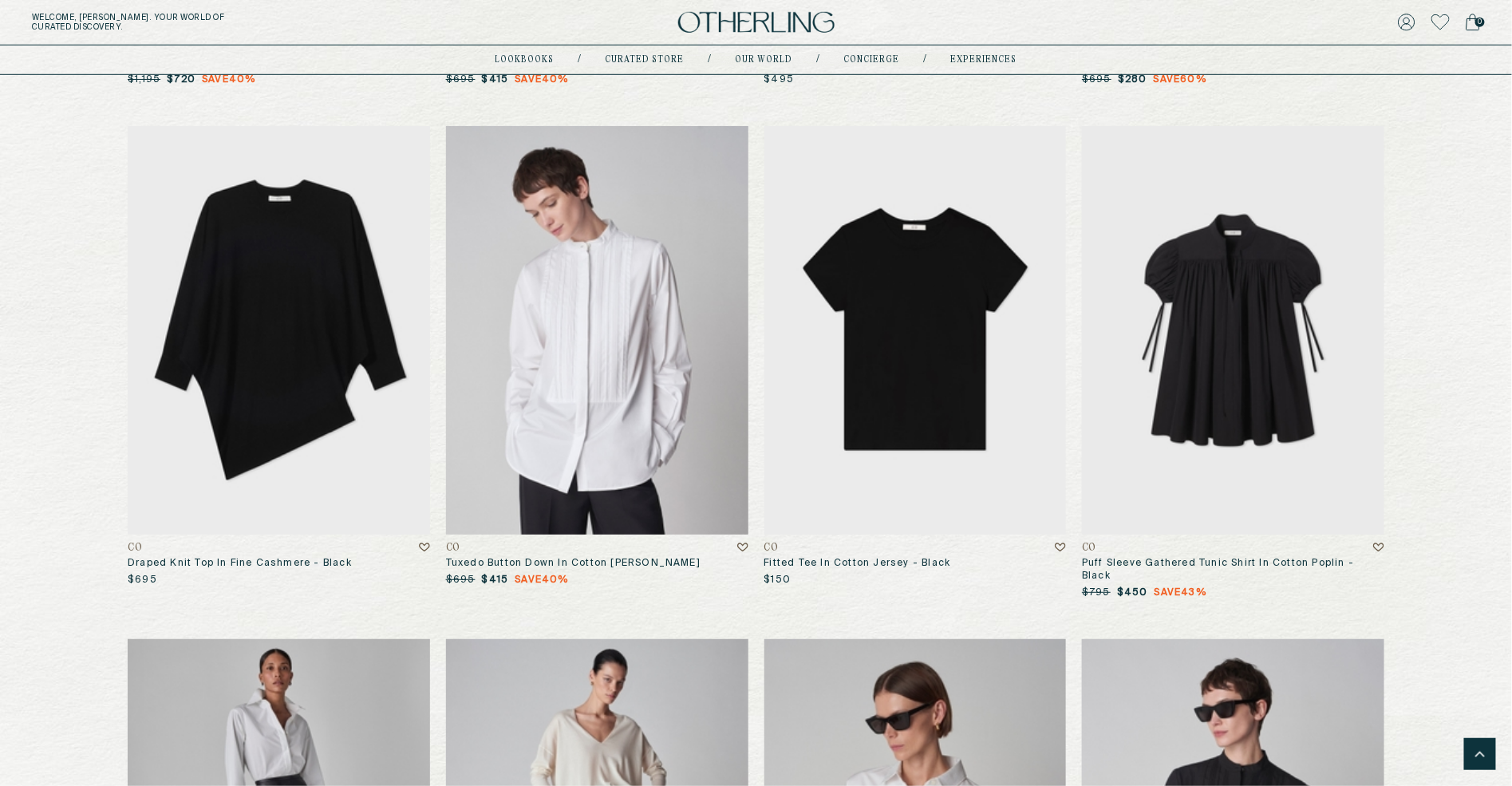
click at [327, 347] on img at bounding box center [278, 330] width 302 height 408
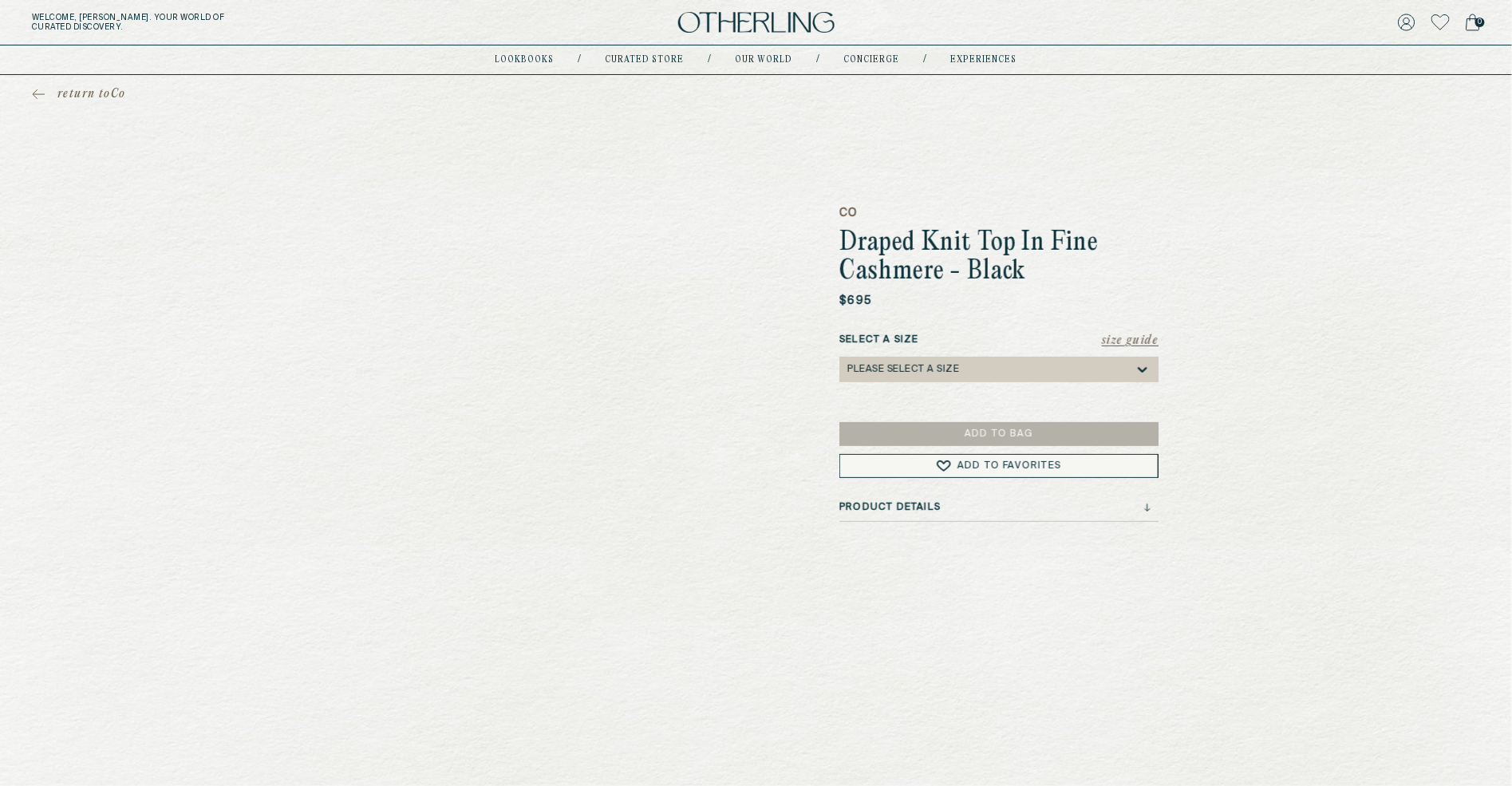
click at [594, 368] on div "Please select a Size" at bounding box center [903, 369] width 112 height 11
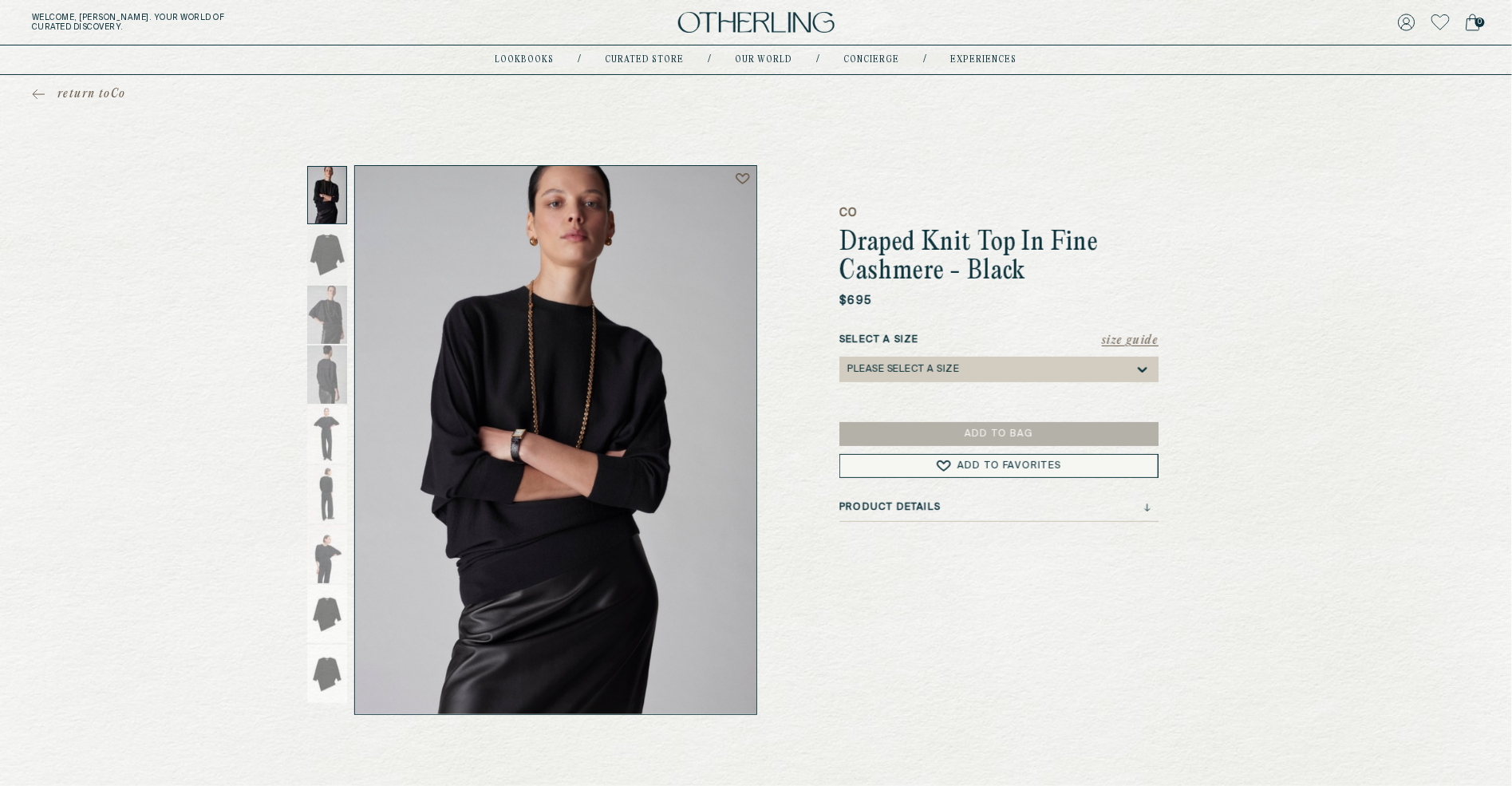
click at [594, 343] on label "Select a Size" at bounding box center [999, 340] width 319 height 15
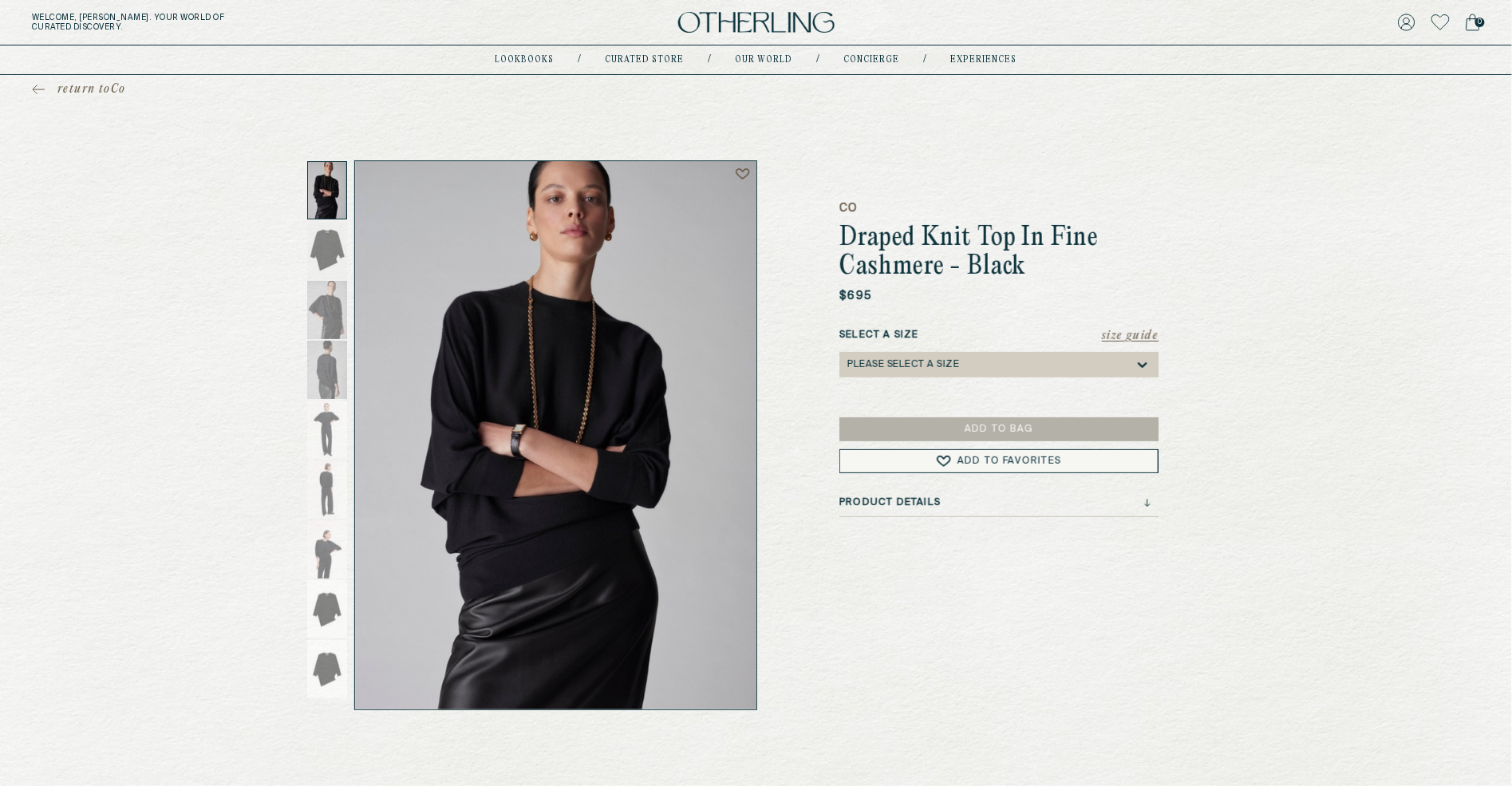
click at [594, 371] on div "Please select a Size" at bounding box center [991, 364] width 287 height 26
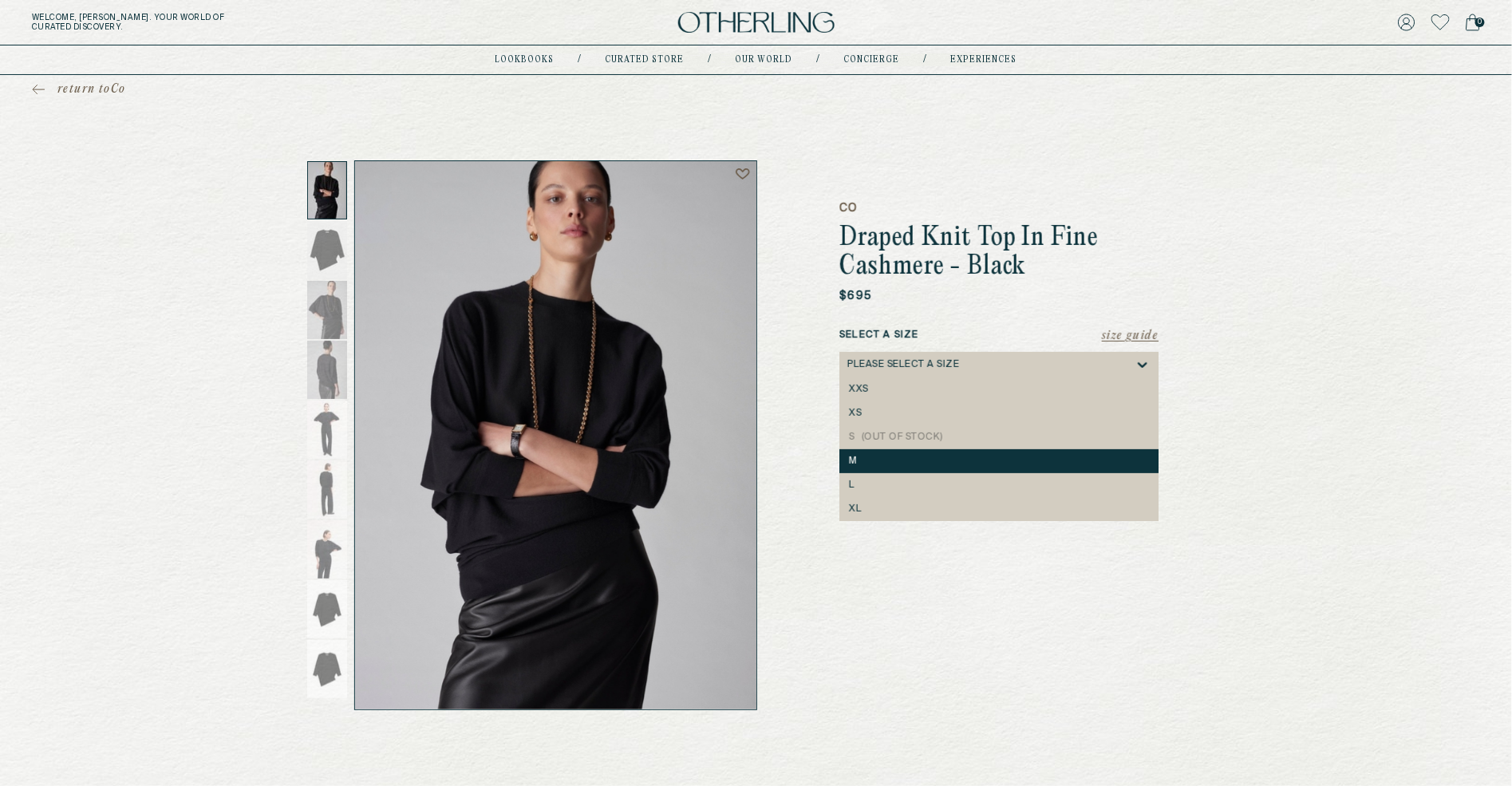
click at [594, 460] on div "M" at bounding box center [999, 460] width 300 height 11
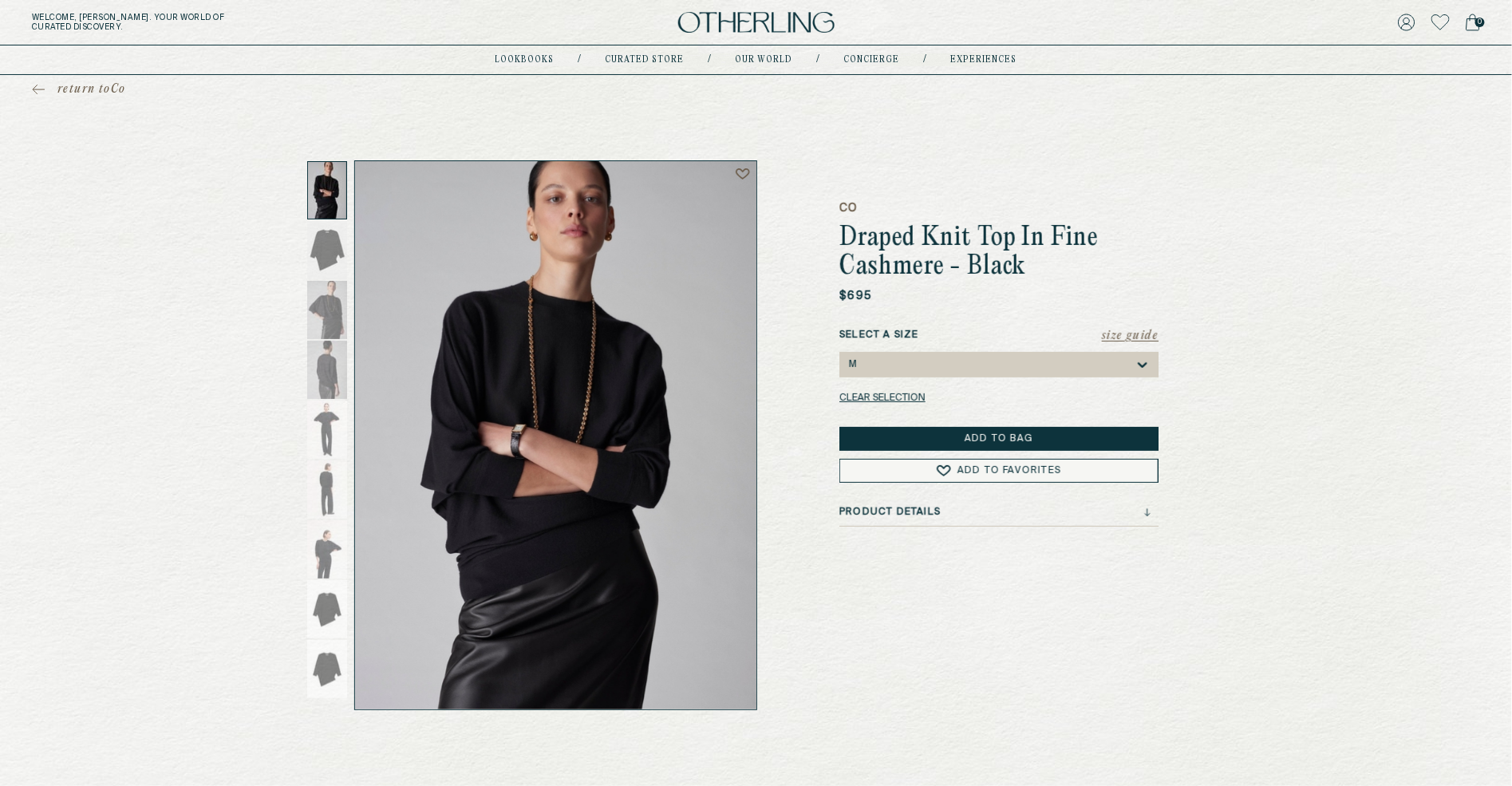
drag, startPoint x: 842, startPoint y: 235, endPoint x: 941, endPoint y: 265, distance: 103.4
click at [594, 265] on h1 "Draped Knit Top In Fine Cashmere - Black" at bounding box center [999, 252] width 319 height 57
copy h1 "Draped Knit Top In Fine Cashmere"
click at [594, 430] on button "Add to Bag" at bounding box center [999, 439] width 319 height 24
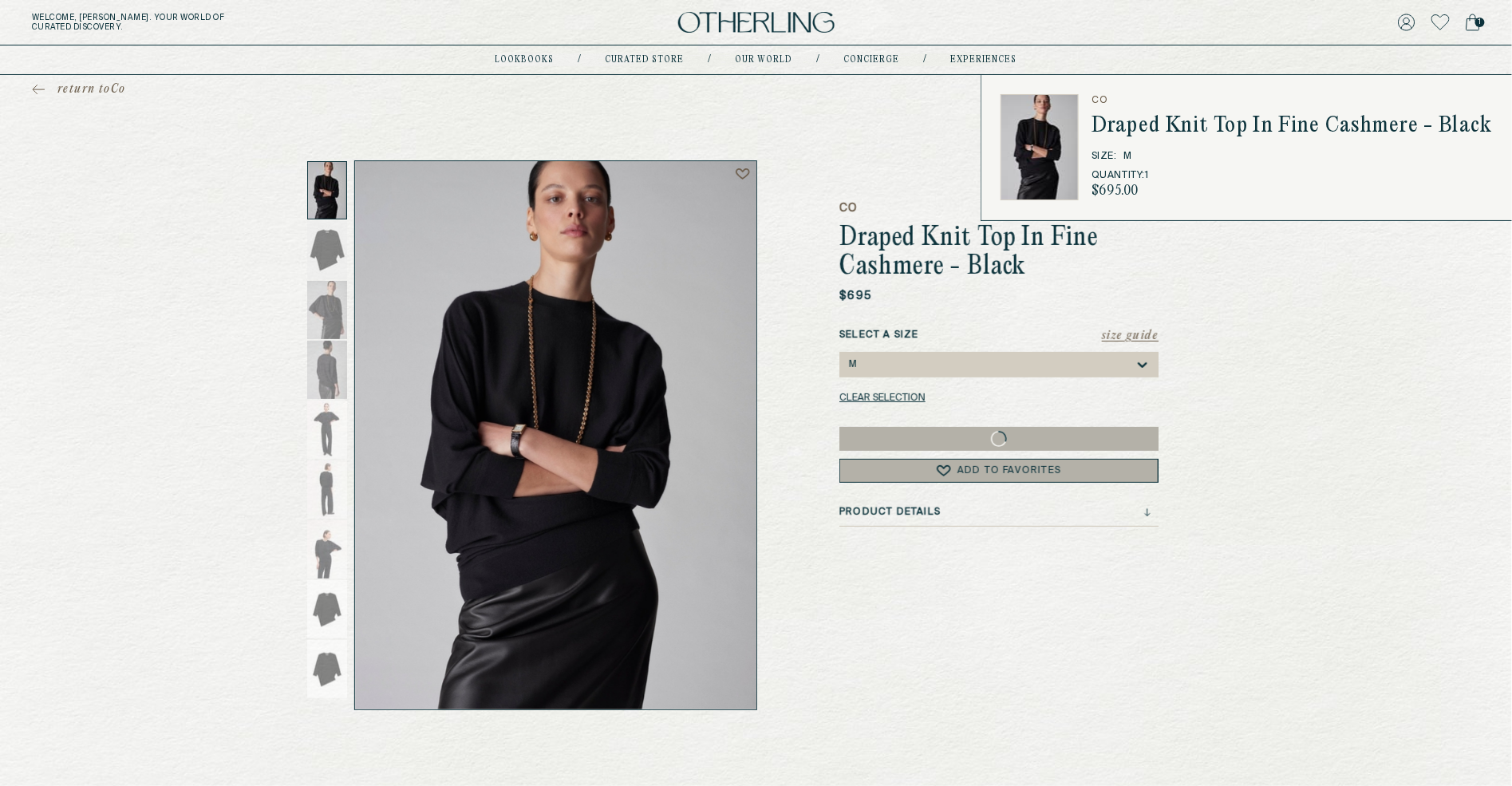
click at [594, 20] on icon at bounding box center [1472, 23] width 13 height 16
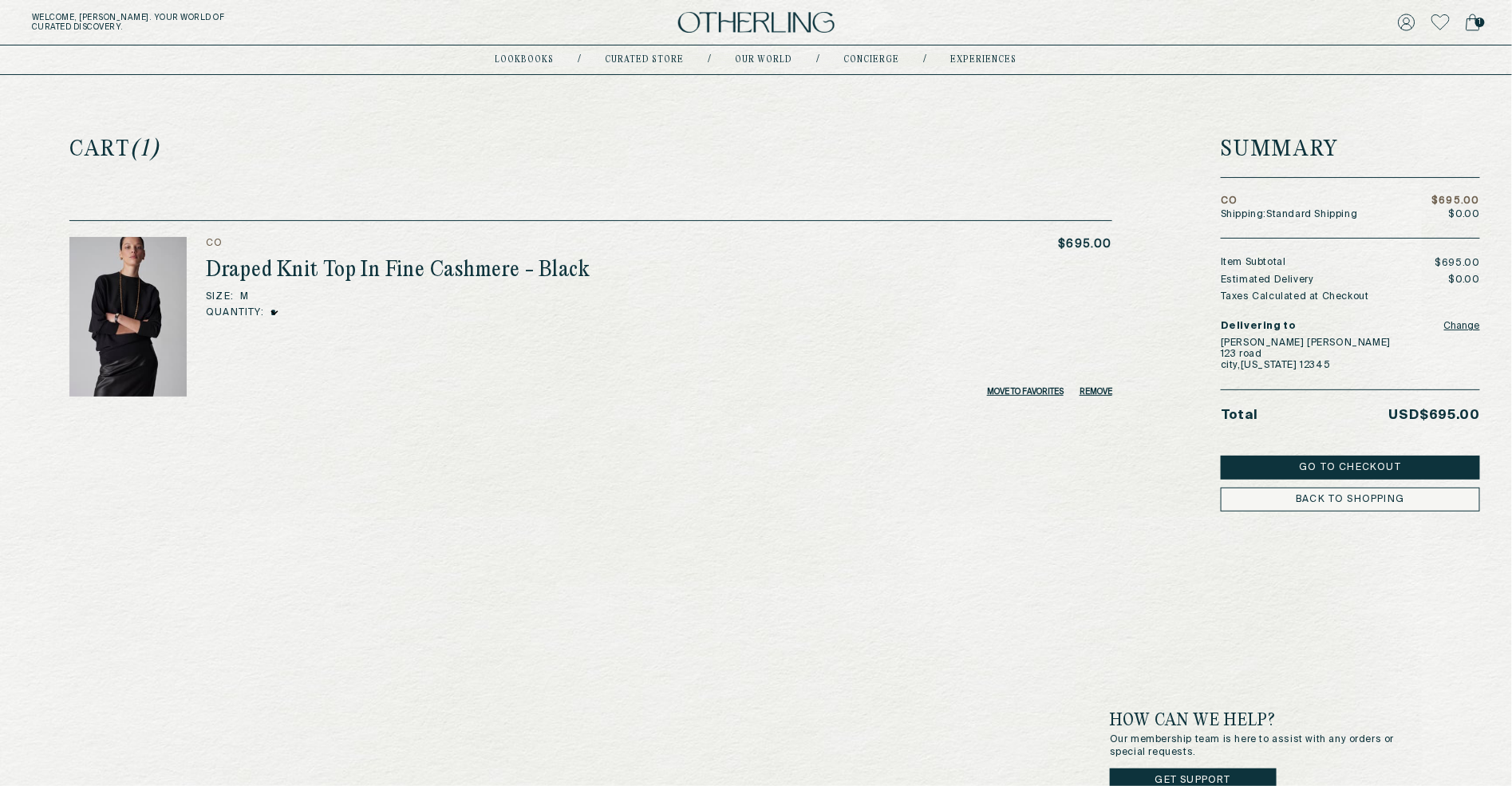
click at [594, 460] on button "Go to Checkout" at bounding box center [1351, 467] width 259 height 24
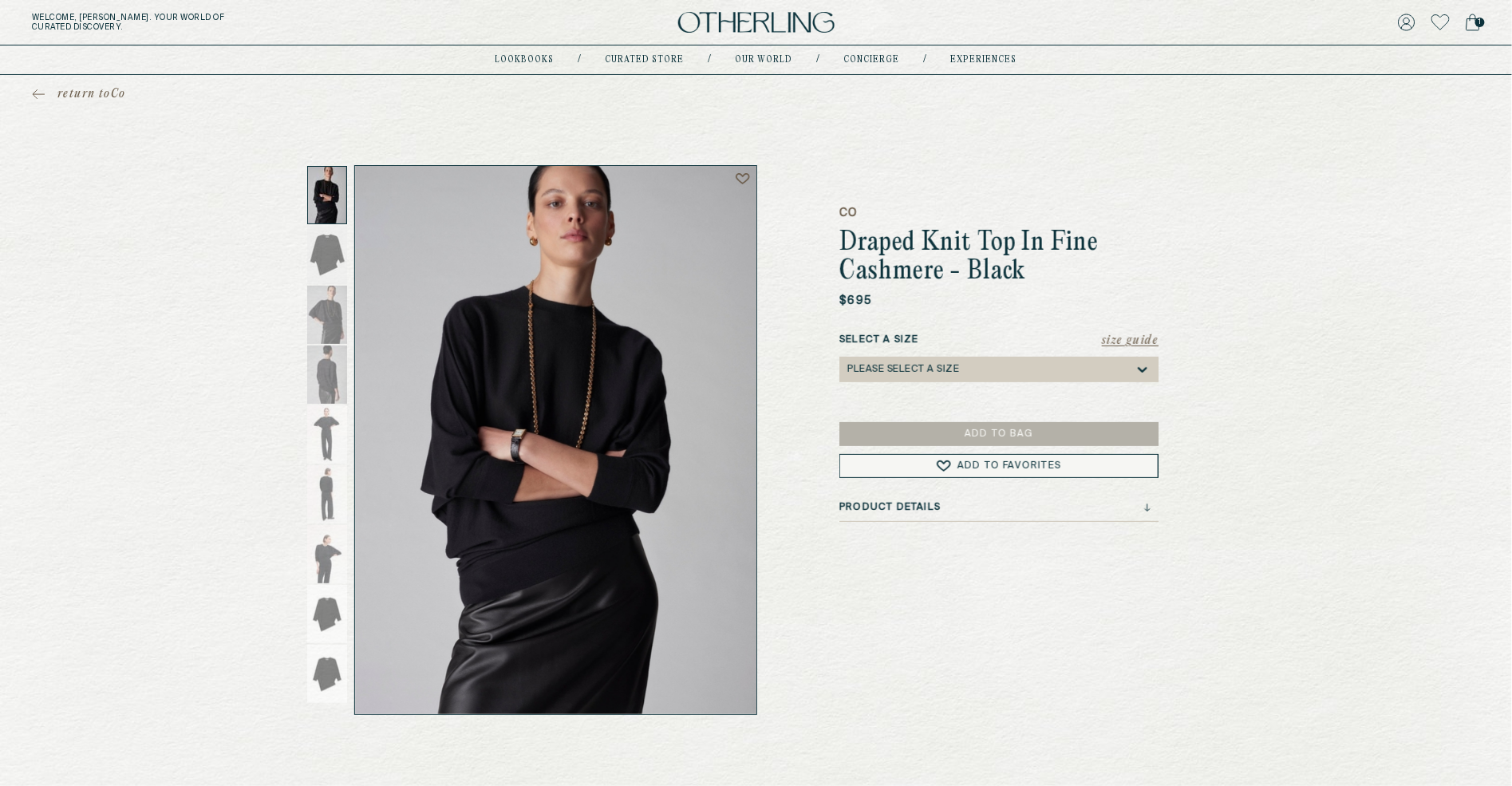
click at [1380, 438] on div "return to Co CO Draped Knit Top In Fine Cashmere - Black $695 Size Guide Select…" at bounding box center [756, 395] width 1512 height 639
click at [38, 94] on icon at bounding box center [39, 94] width 11 height 0
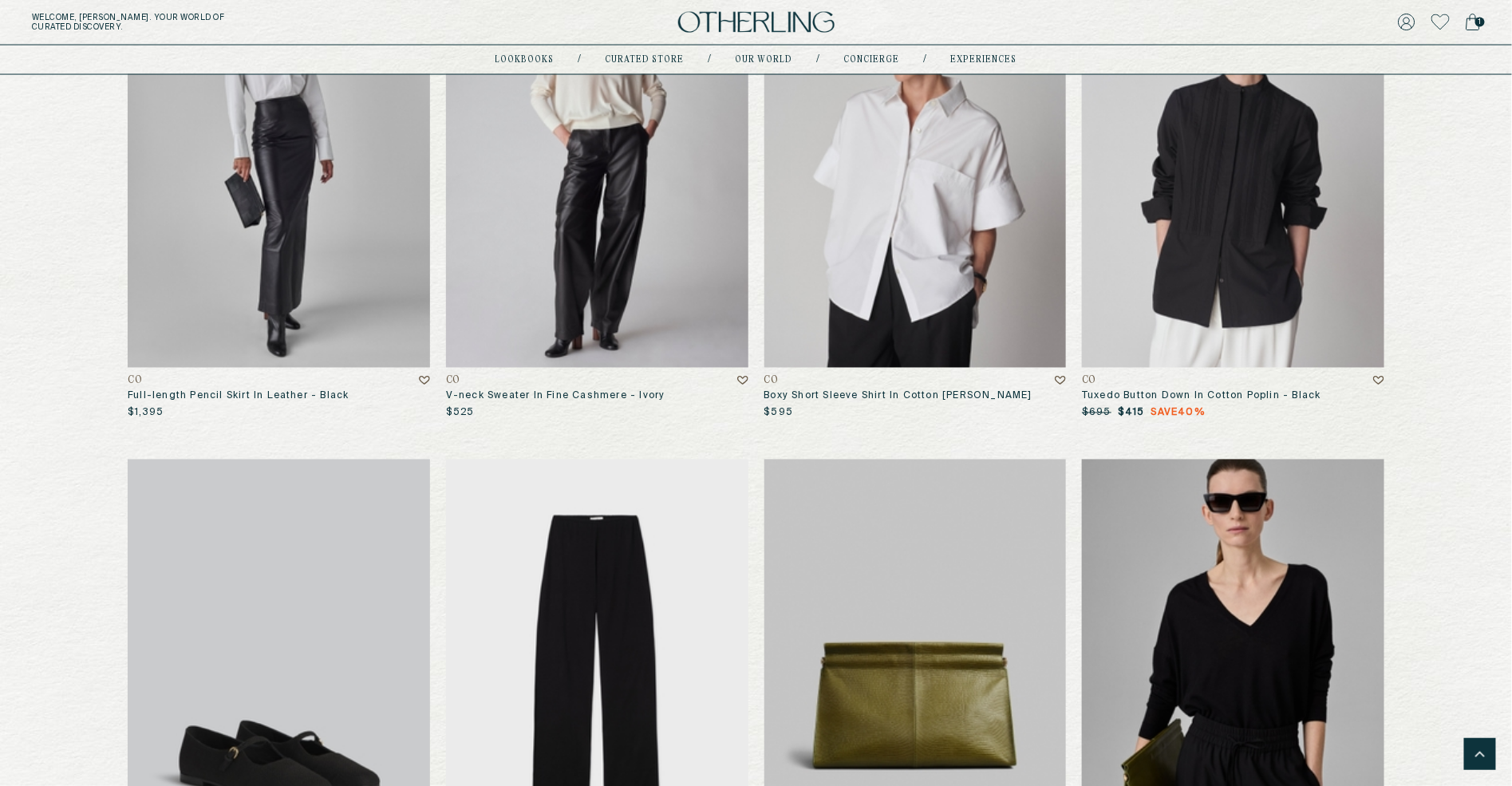
scroll to position [9815, 0]
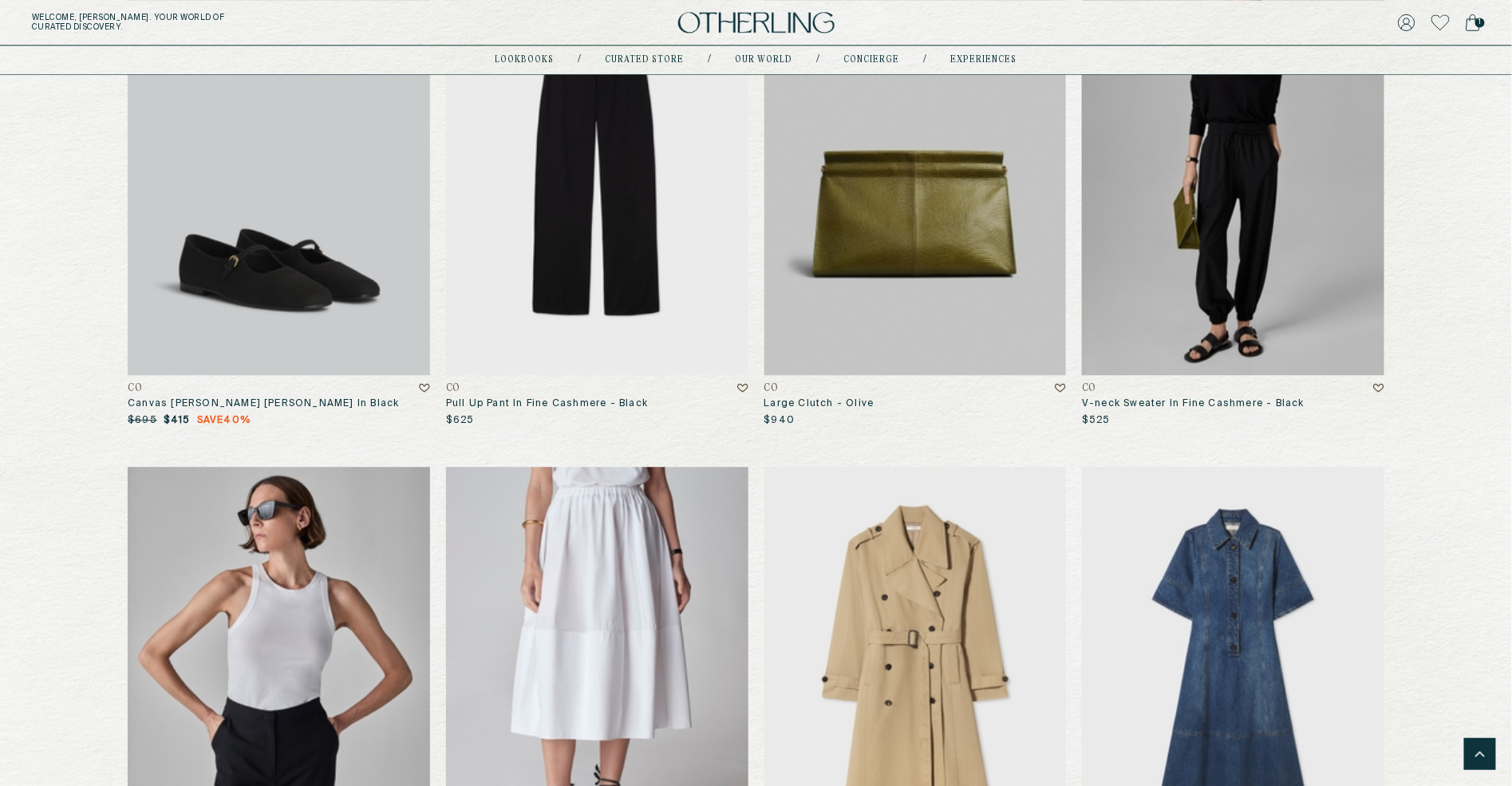
click at [1215, 340] on img at bounding box center [1233, 171] width 302 height 408
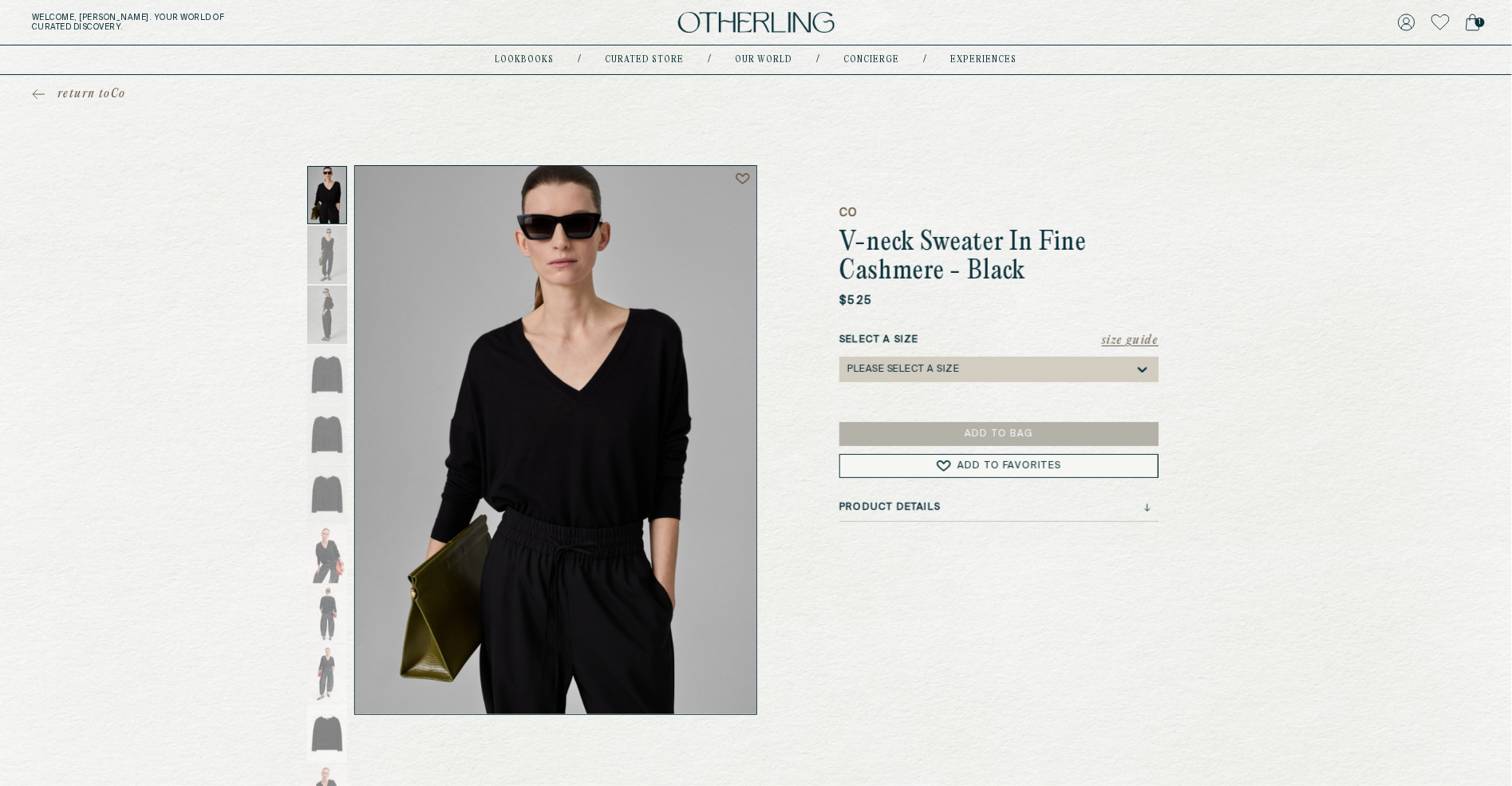
click at [910, 364] on div "Please select a Size" at bounding box center [903, 369] width 112 height 11
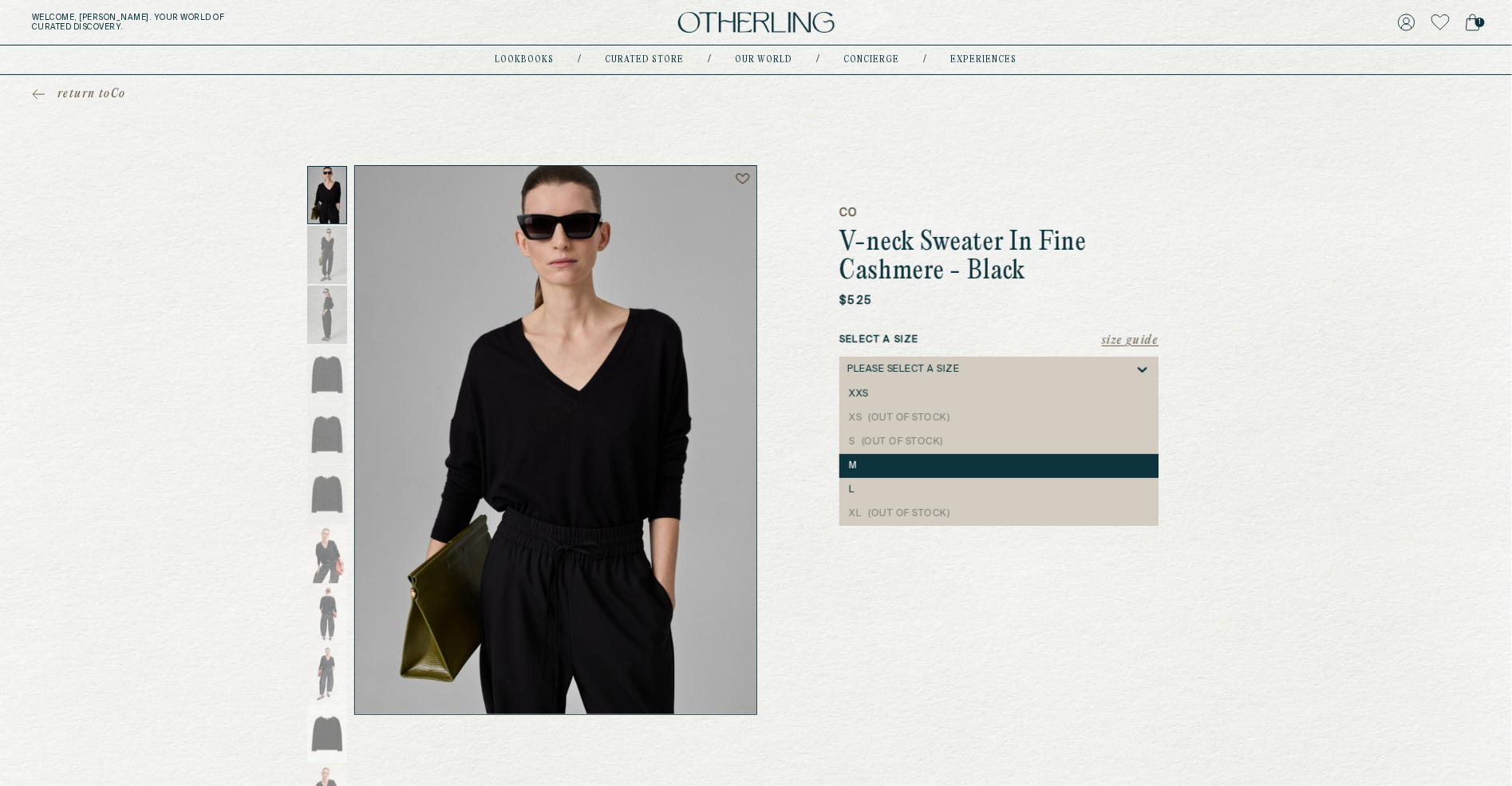
click at [897, 458] on div "M" at bounding box center [999, 466] width 319 height 24
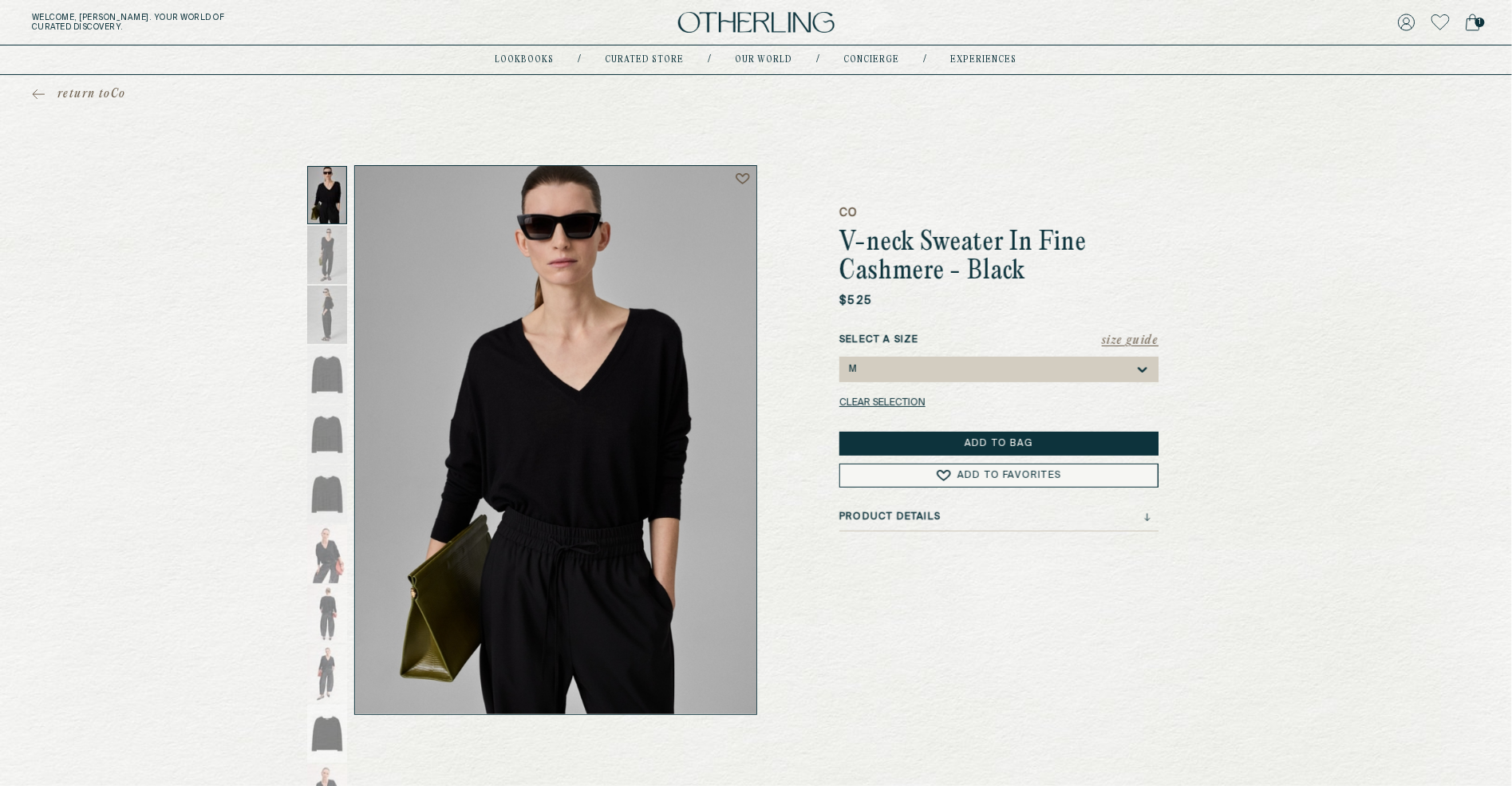
click at [931, 440] on button "Add to Bag" at bounding box center [999, 443] width 319 height 24
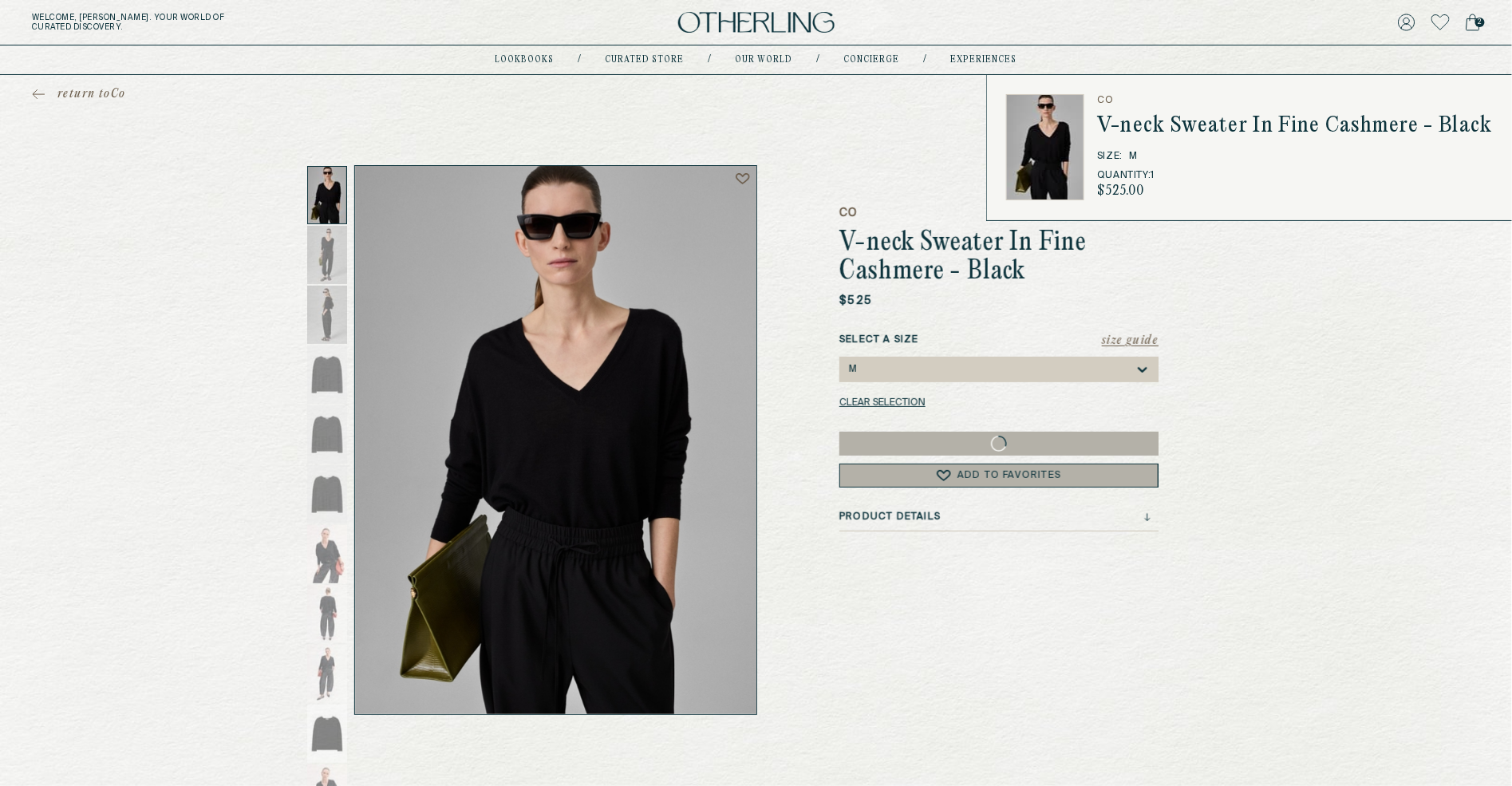
click at [1471, 22] on icon at bounding box center [1472, 23] width 15 height 18
